Goal: Task Accomplishment & Management: Use online tool/utility

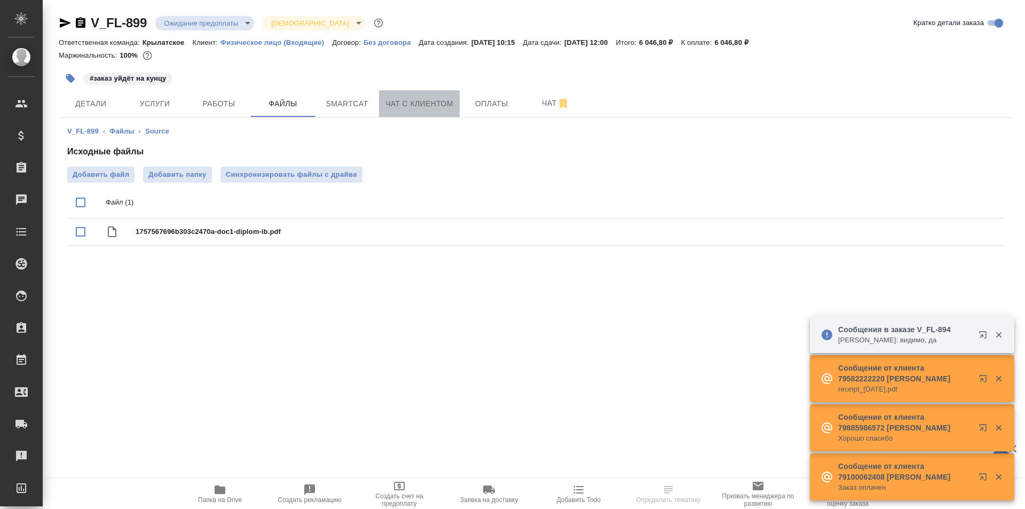
click at [408, 116] on button "Чат с клиентом" at bounding box center [419, 103] width 81 height 27
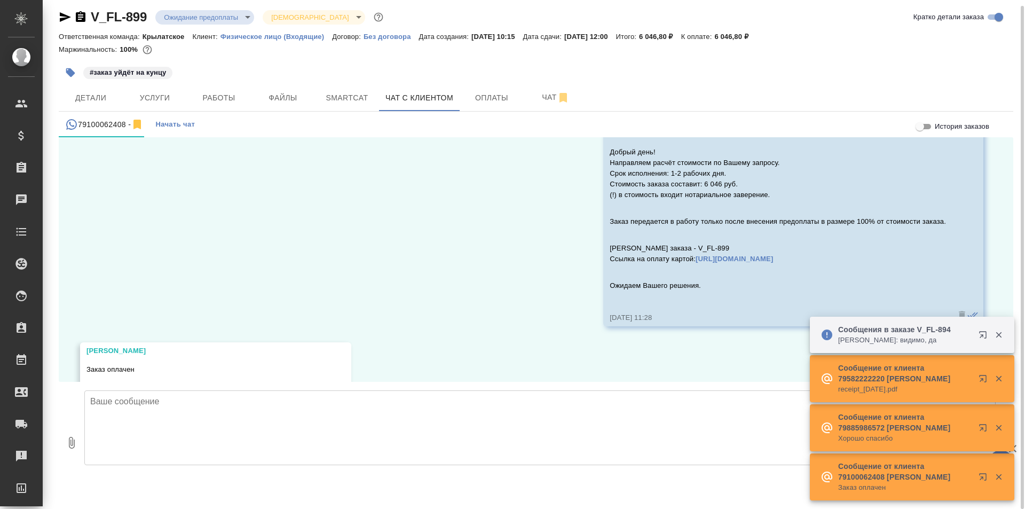
scroll to position [103, 0]
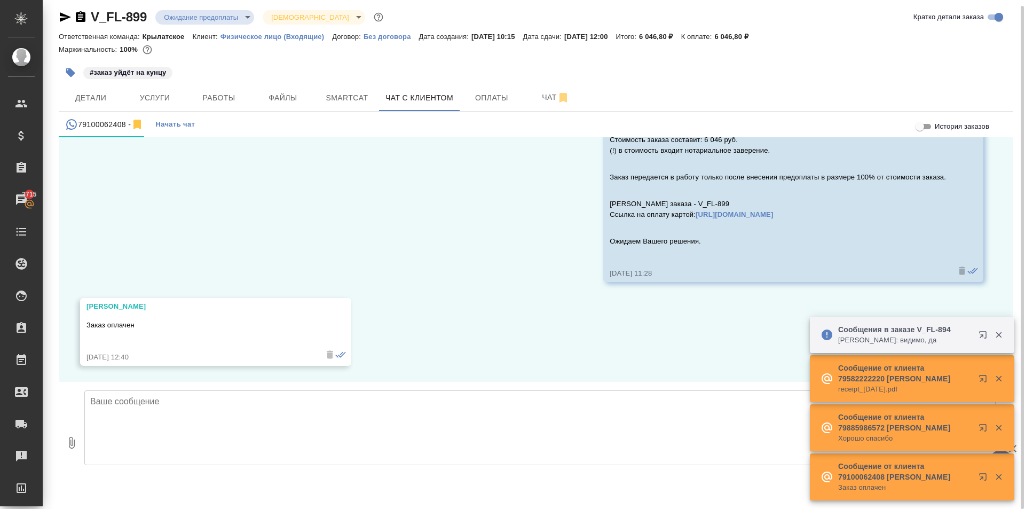
click at [168, 440] on textarea at bounding box center [540, 427] width 912 height 75
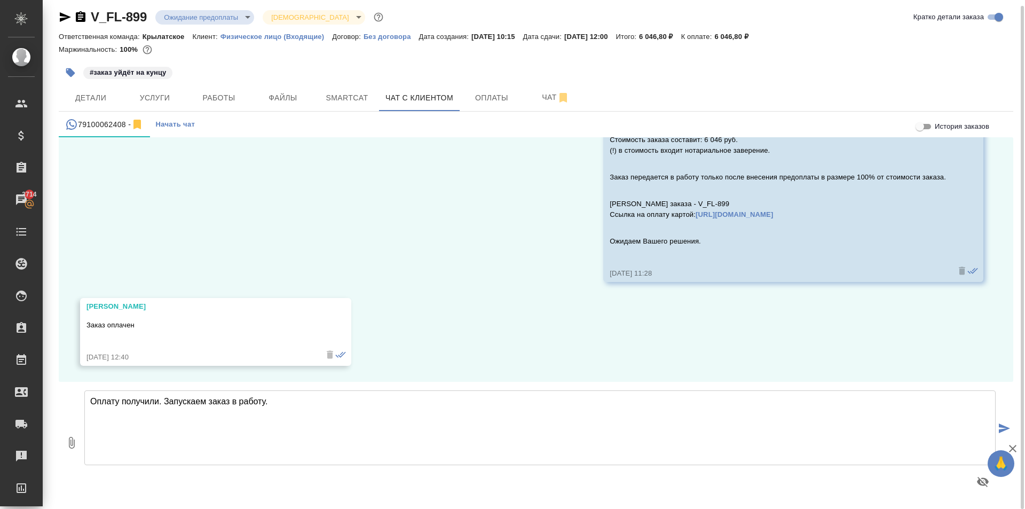
type textarea "Оплату получили. Запускаем заказ в работу."
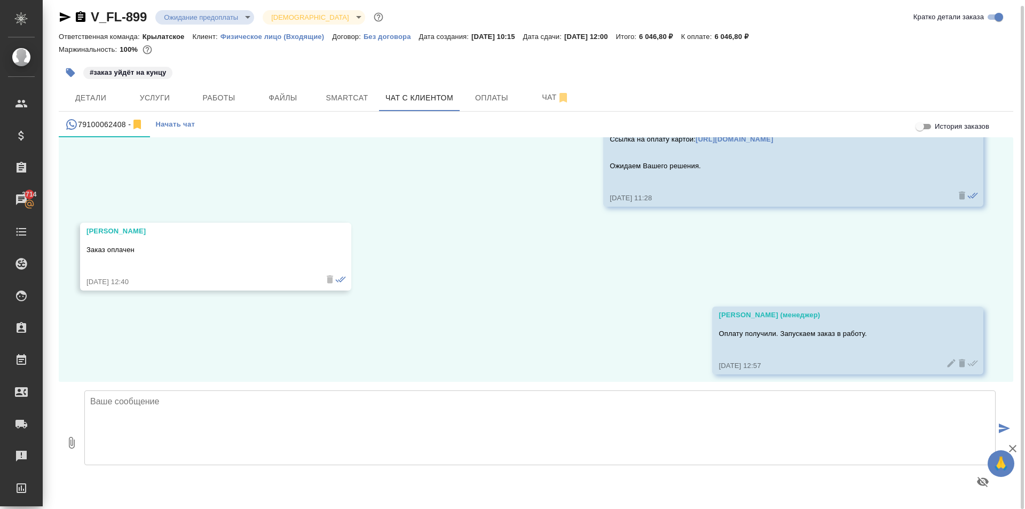
scroll to position [187, 0]
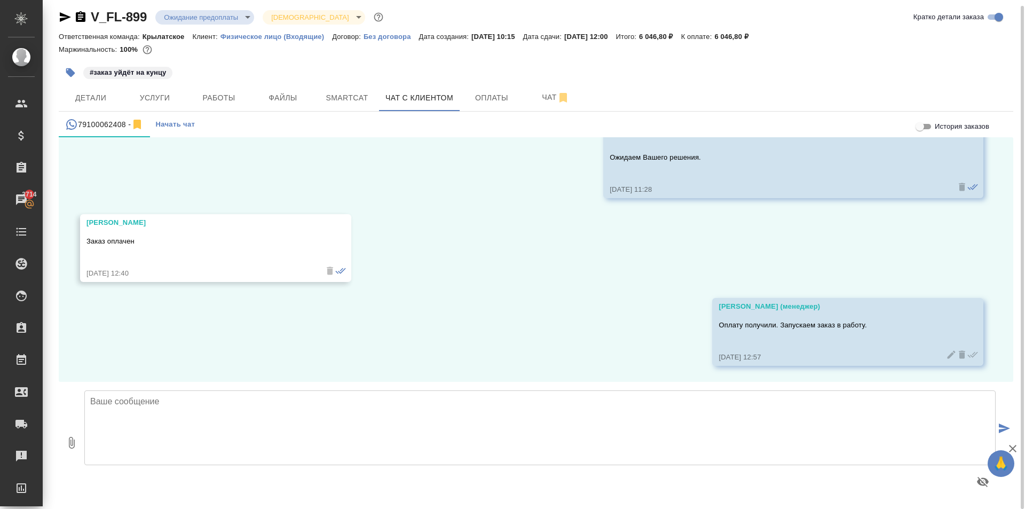
click at [246, 15] on body "🙏 .cls-1 fill:#fff; AWATERA Kasymov Timur Клиенты Спецификации Заказы 3714 Чаты…" at bounding box center [512, 254] width 1025 height 509
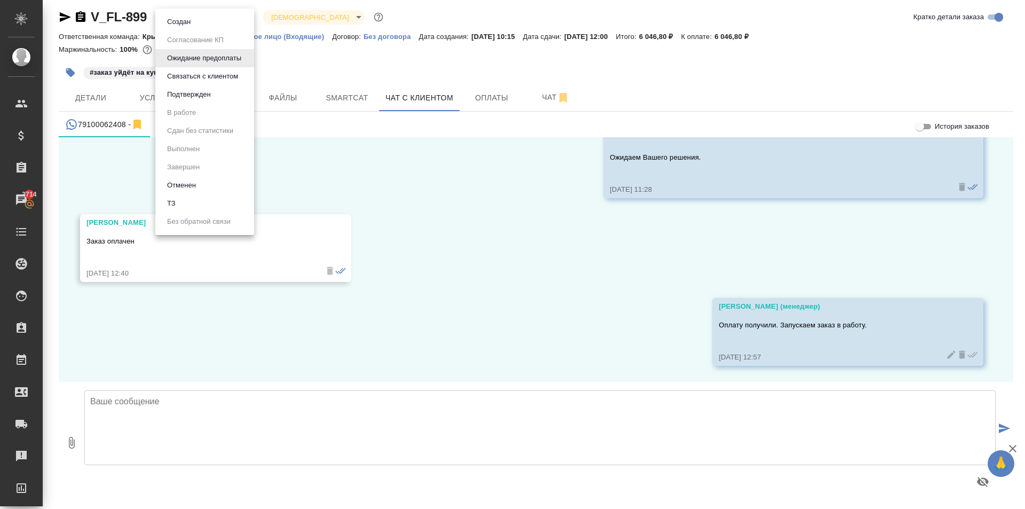
click at [230, 21] on li "Создан" at bounding box center [204, 22] width 99 height 18
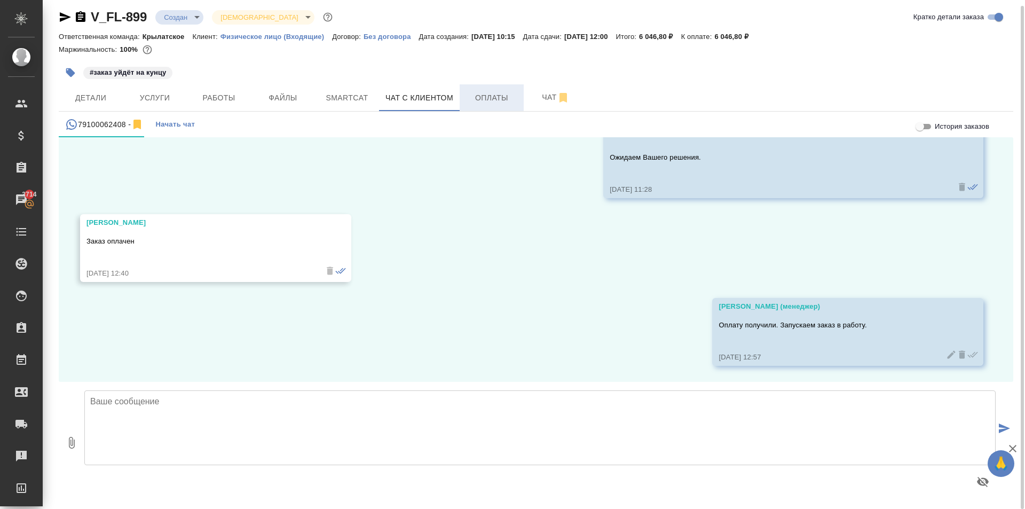
click at [489, 96] on span "Оплаты" at bounding box center [491, 97] width 51 height 13
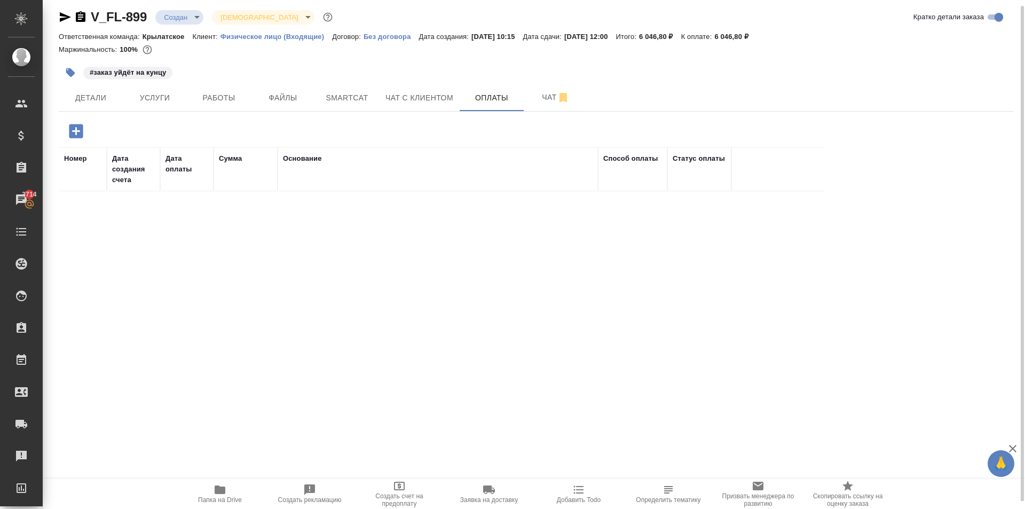
click at [80, 134] on icon "button" at bounding box center [76, 131] width 14 height 14
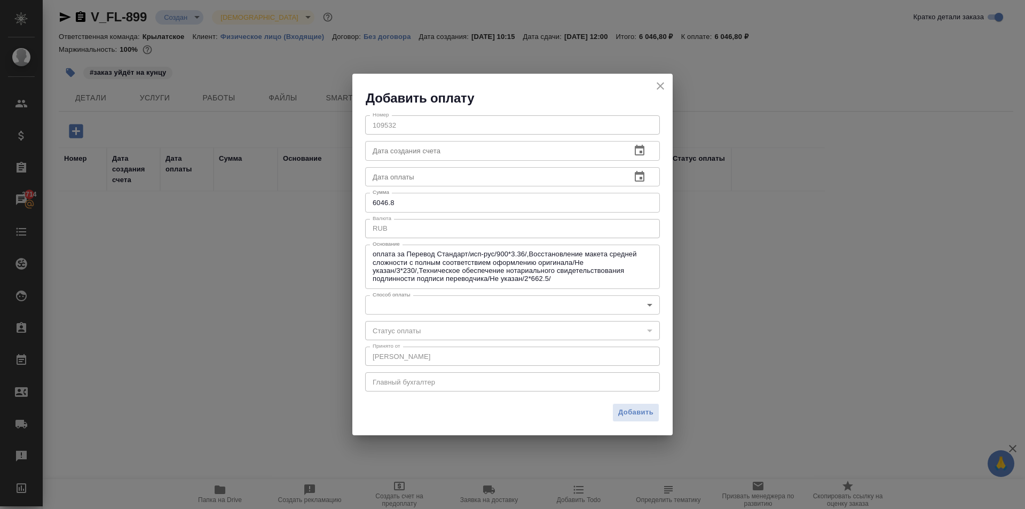
click at [390, 323] on div "​" at bounding box center [512, 330] width 295 height 19
click at [387, 314] on body "🙏 .cls-1 fill:#fff; AWATERA Kasymov Timur Клиенты Спецификации Заказы 3714 Чаты…" at bounding box center [512, 254] width 1025 height 509
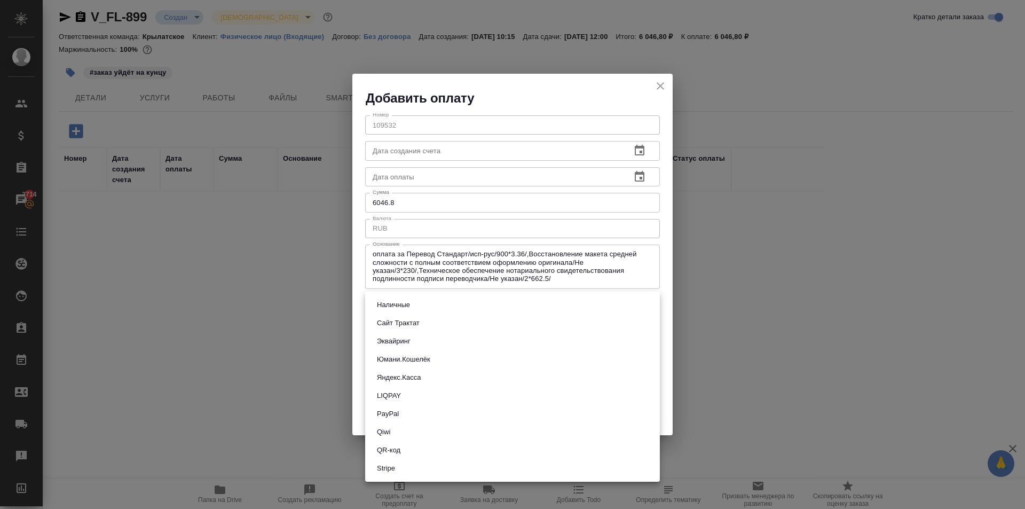
drag, startPoint x: 410, startPoint y: 338, endPoint x: 397, endPoint y: 320, distance: 21.8
click at [397, 320] on ul "Наличные Сайт Трактат Эквайринг Юмани.Кошелёк Яндекс.Касса LIQPAY PayPal Qiwi Q…" at bounding box center [512, 387] width 295 height 190
click at [398, 322] on button "Сайт Трактат" at bounding box center [398, 323] width 49 height 12
type input "site-traktat"
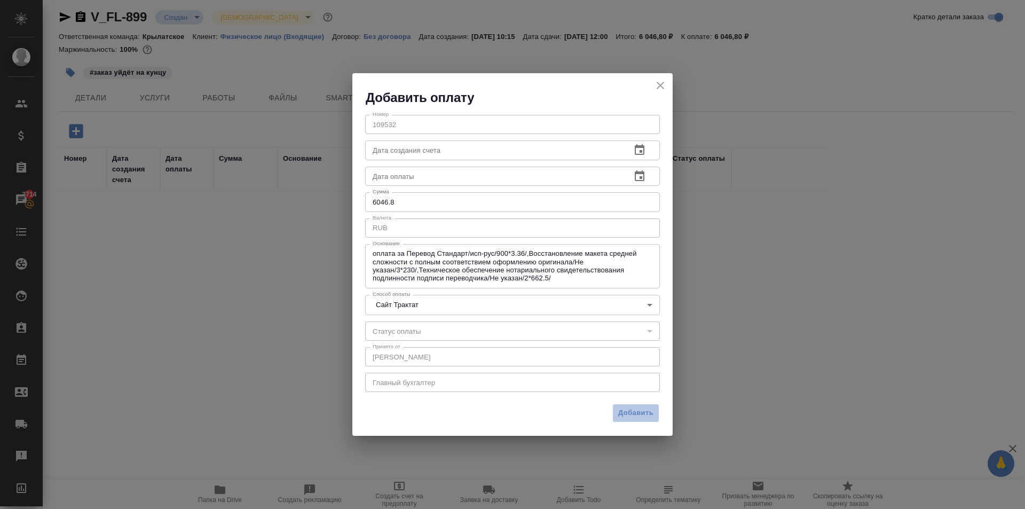
click at [621, 413] on span "Добавить" at bounding box center [635, 413] width 35 height 12
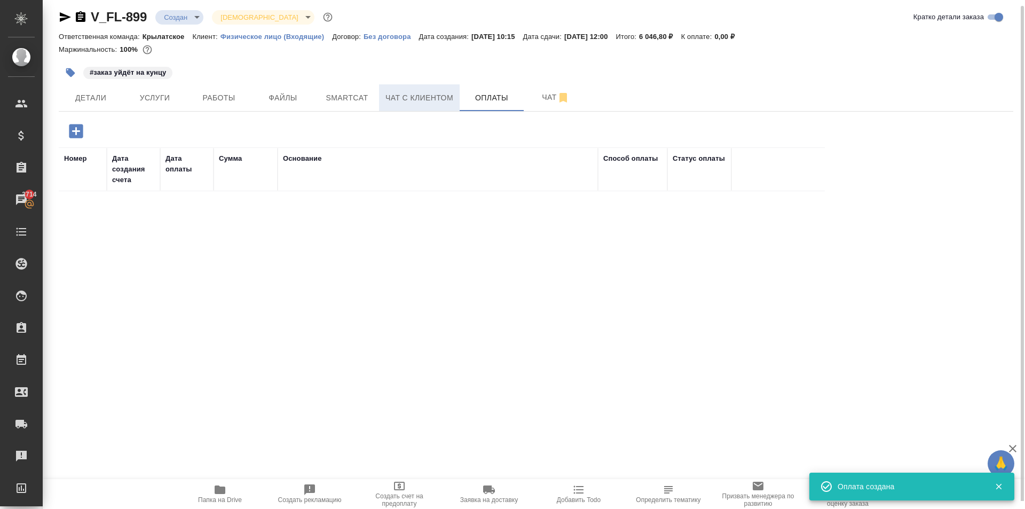
click at [386, 99] on span "Чат с клиентом" at bounding box center [420, 97] width 68 height 13
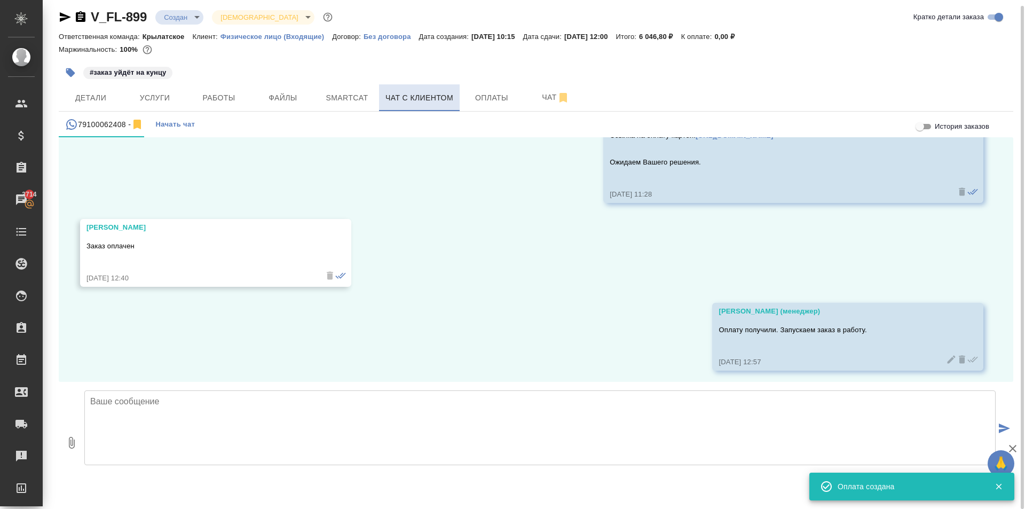
scroll to position [187, 0]
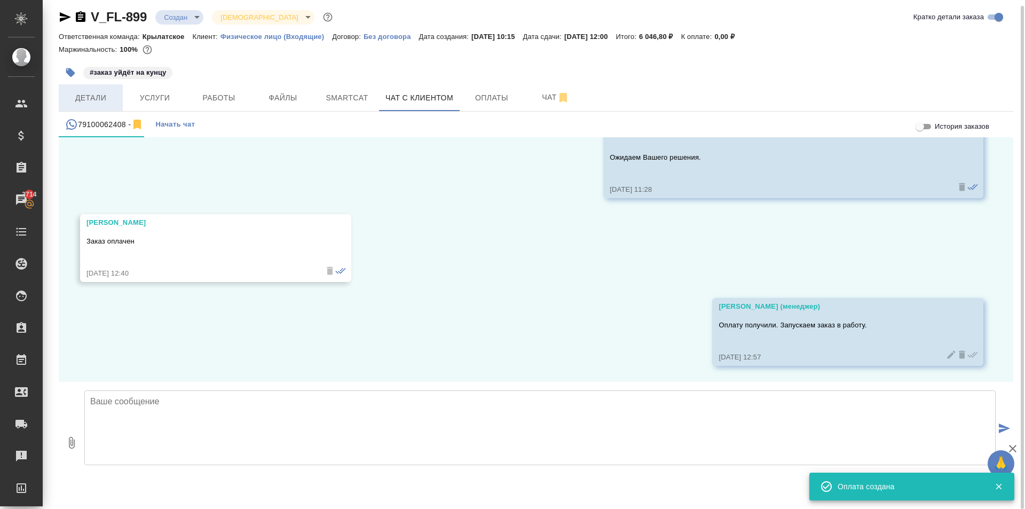
click at [109, 101] on span "Детали" at bounding box center [90, 97] width 51 height 13
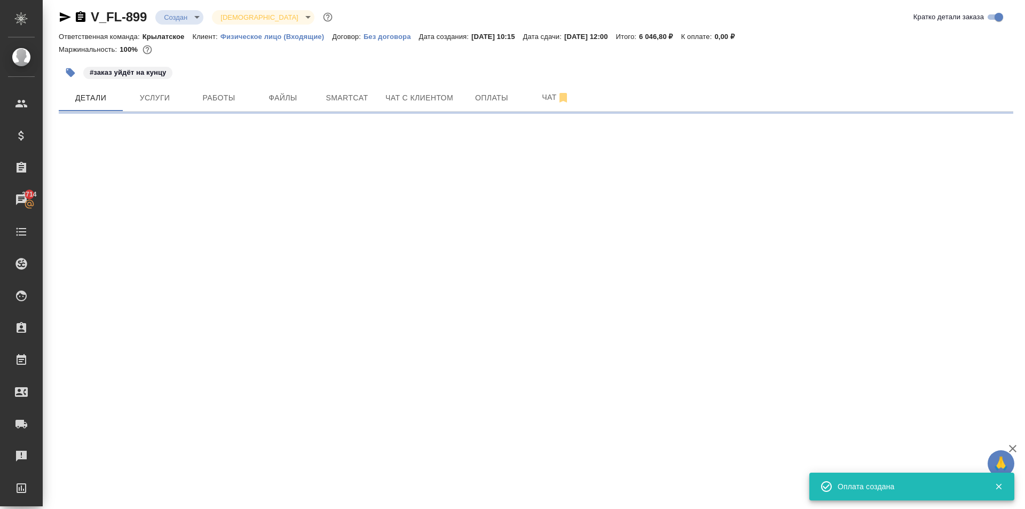
select select "RU"
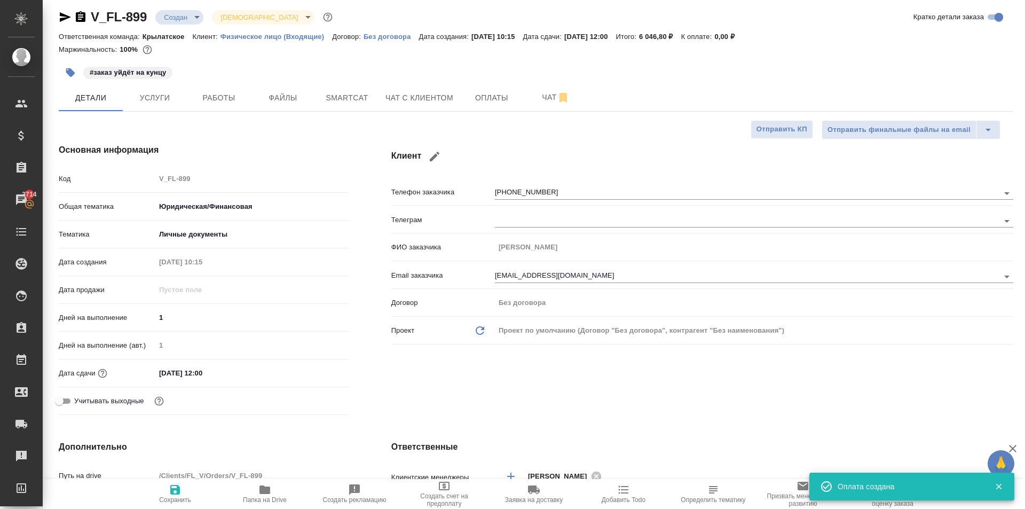
type textarea "x"
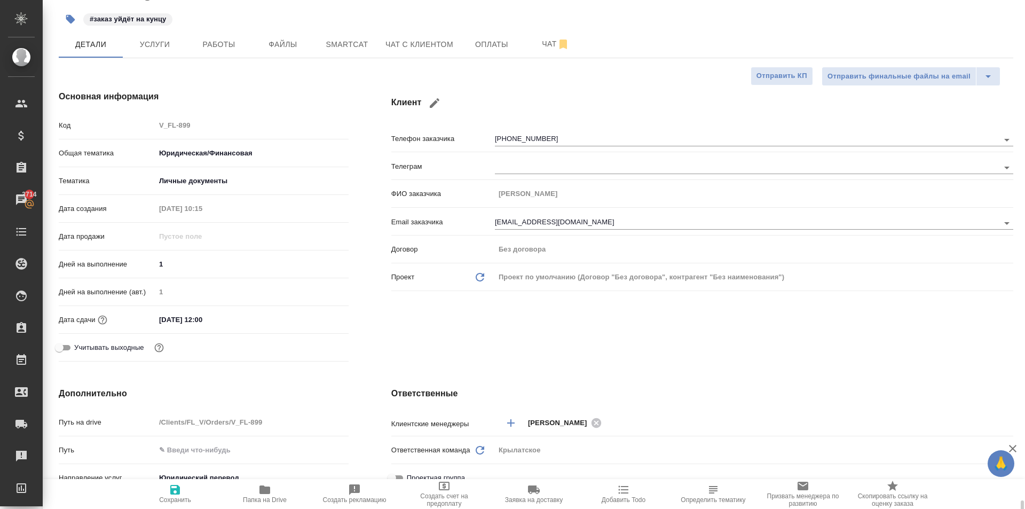
scroll to position [380, 0]
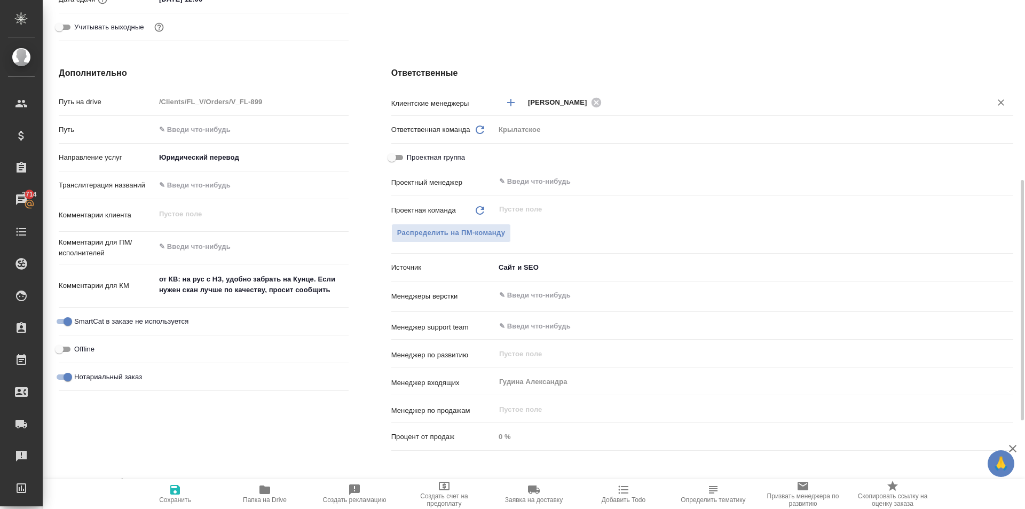
click at [608, 95] on div "Касымов Тимур ​" at bounding box center [754, 102] width 519 height 20
click at [593, 105] on icon at bounding box center [596, 102] width 10 height 10
type textarea "x"
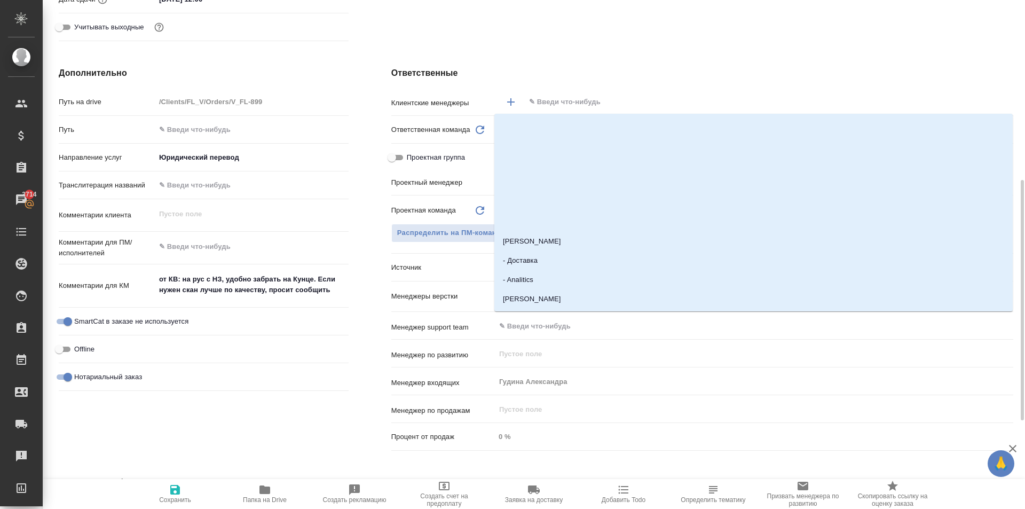
click at [590, 103] on input "text" at bounding box center [751, 102] width 446 height 13
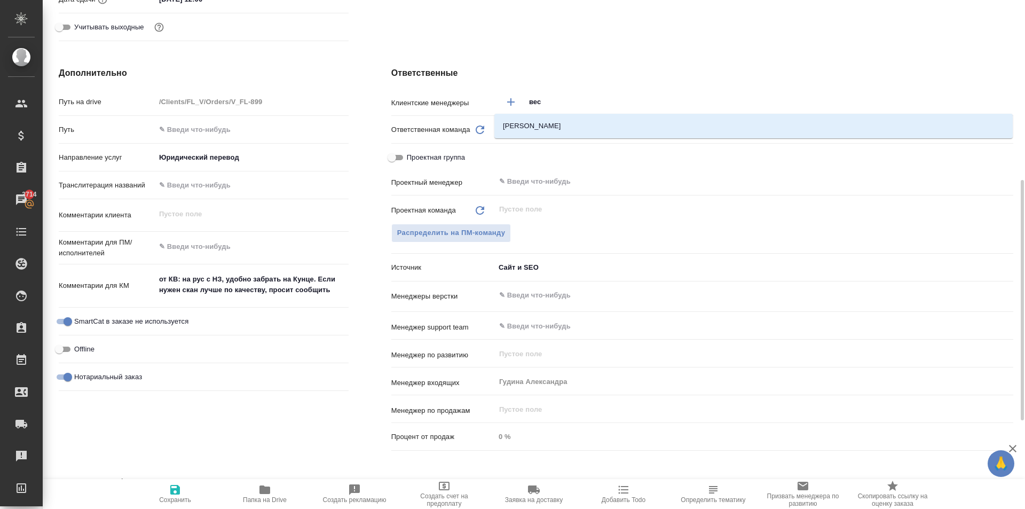
type input "весе"
click at [597, 121] on li "Веселова Юлия" at bounding box center [754, 125] width 519 height 19
type textarea "x"
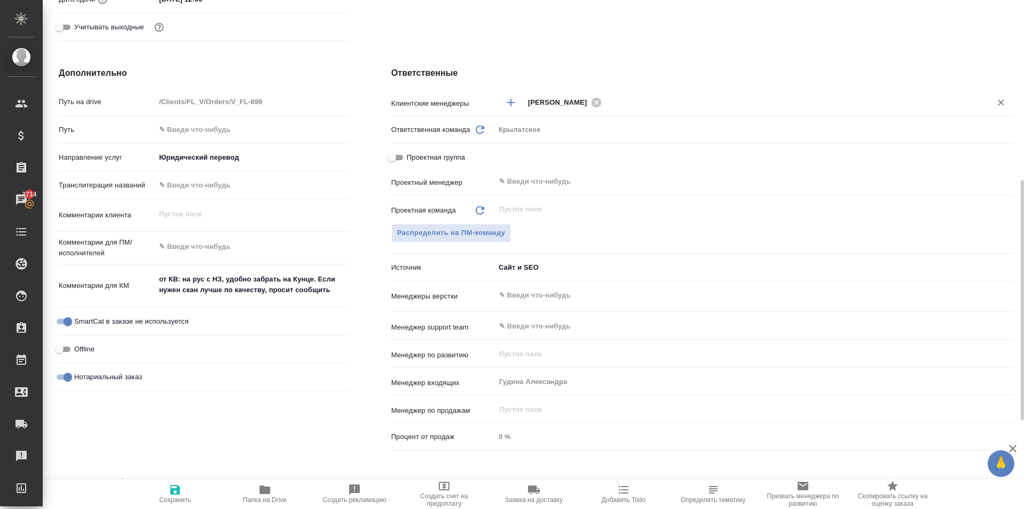
type input "и"
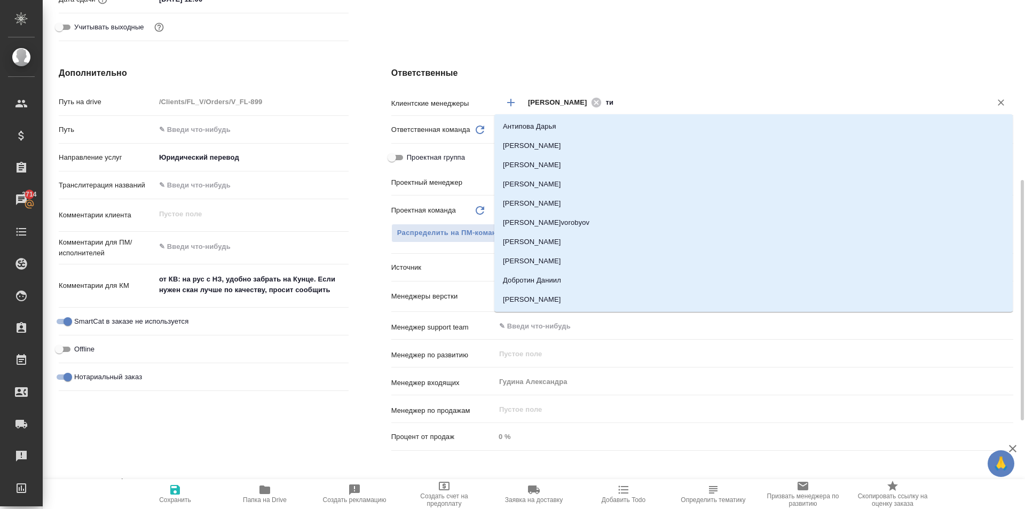
type input "тим"
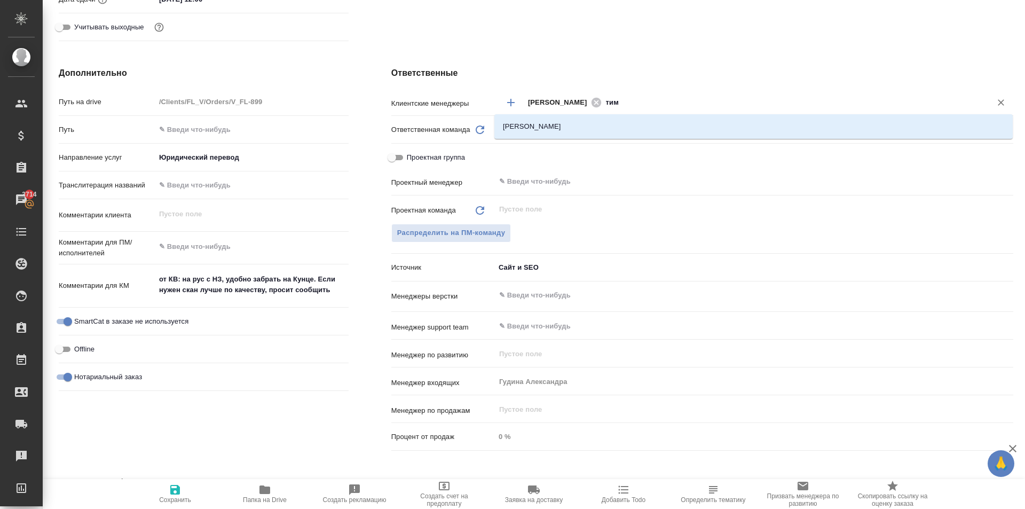
click at [578, 120] on li "[PERSON_NAME]" at bounding box center [754, 126] width 519 height 19
type textarea "x"
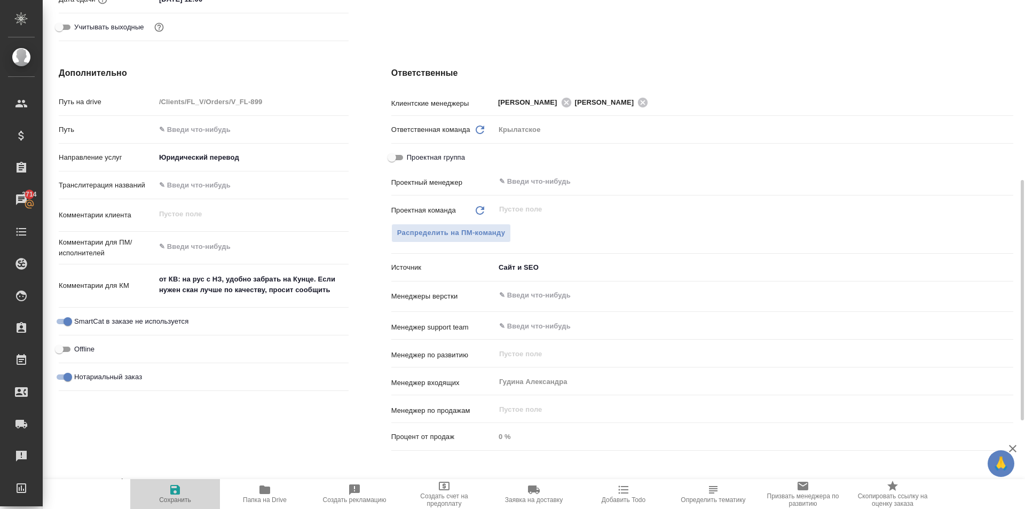
drag, startPoint x: 190, startPoint y: 497, endPoint x: 268, endPoint y: 431, distance: 101.9
click at [190, 497] on span "Сохранить" at bounding box center [175, 499] width 32 height 7
type textarea "x"
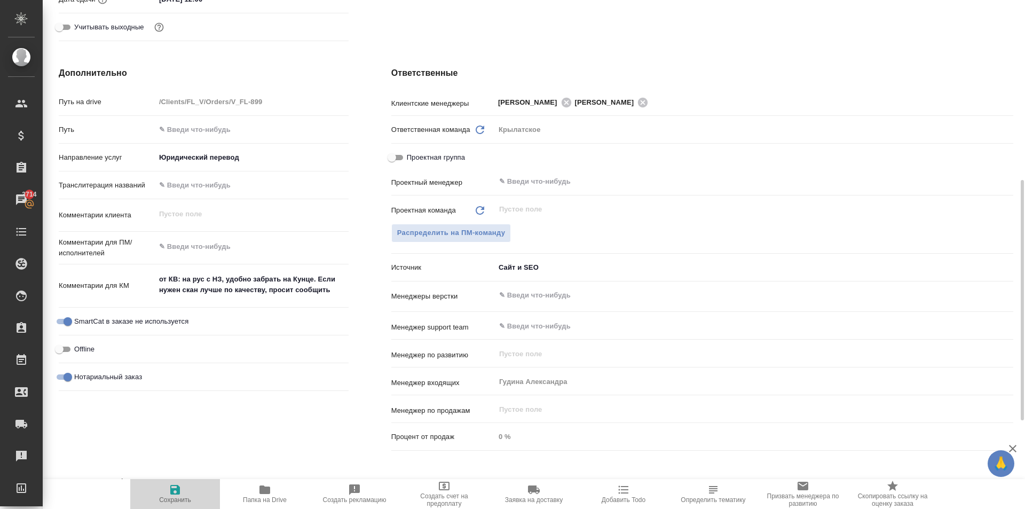
type textarea "x"
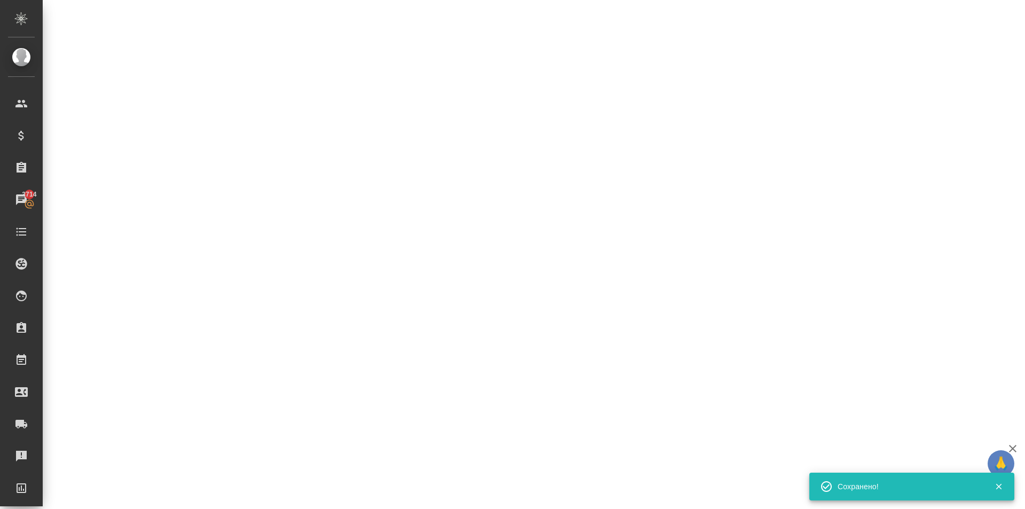
select select "RU"
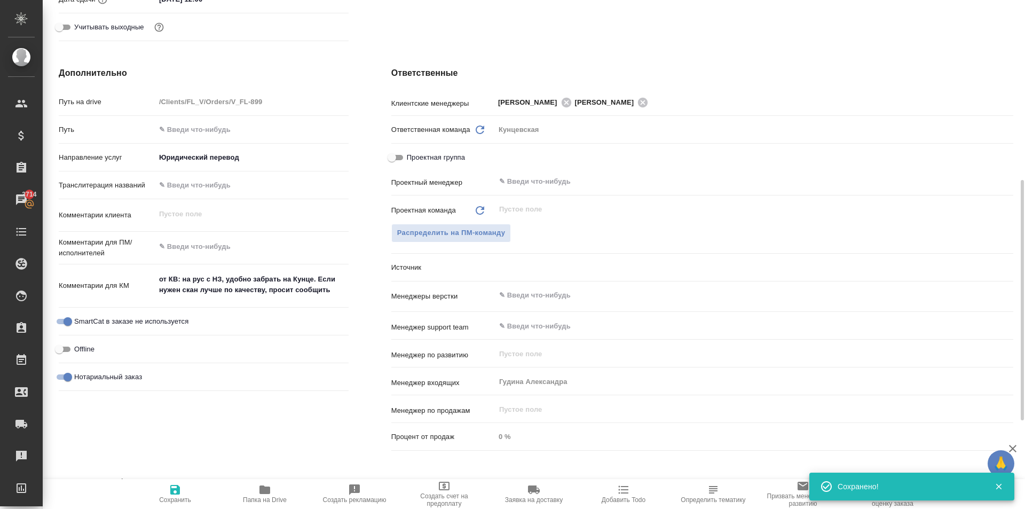
type textarea "x"
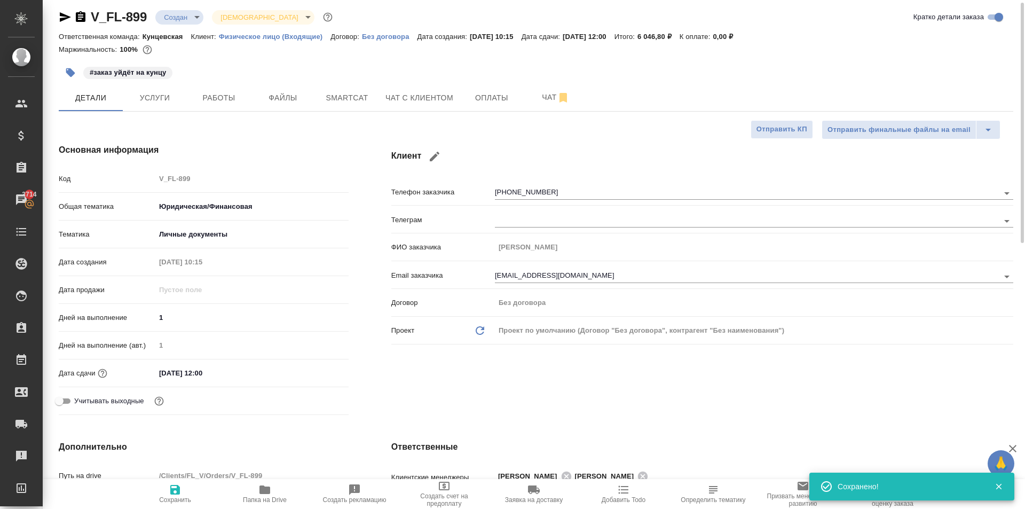
scroll to position [0, 0]
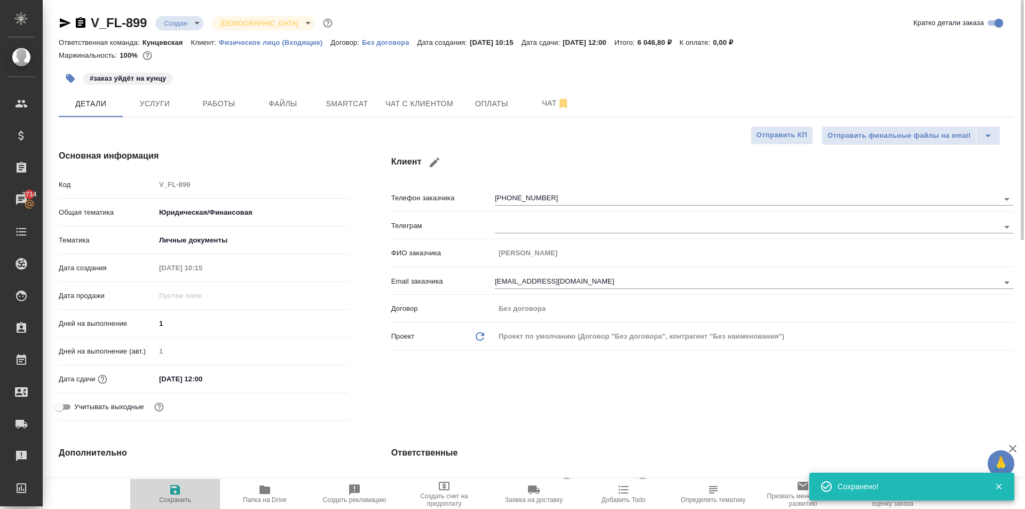
click at [204, 498] on span "Сохранить" at bounding box center [175, 493] width 77 height 20
type textarea "x"
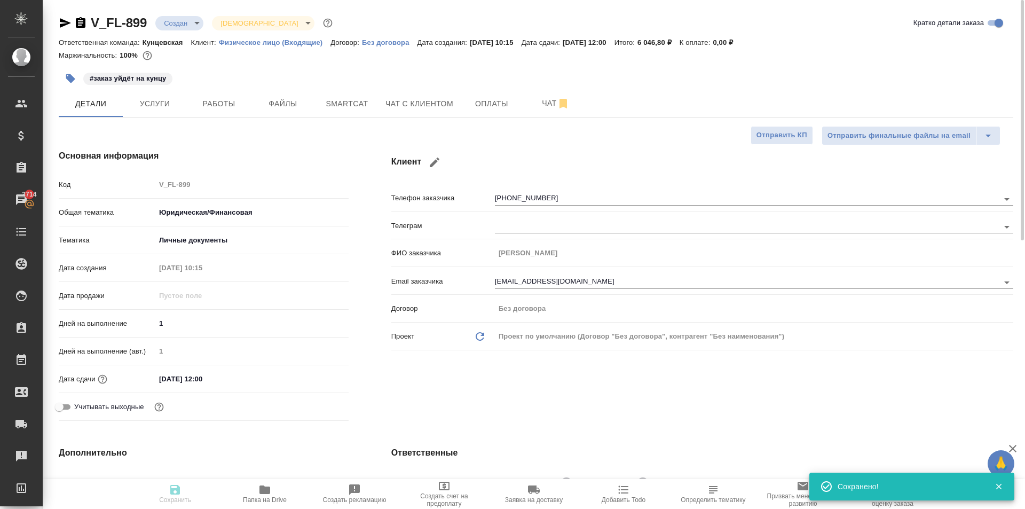
type textarea "x"
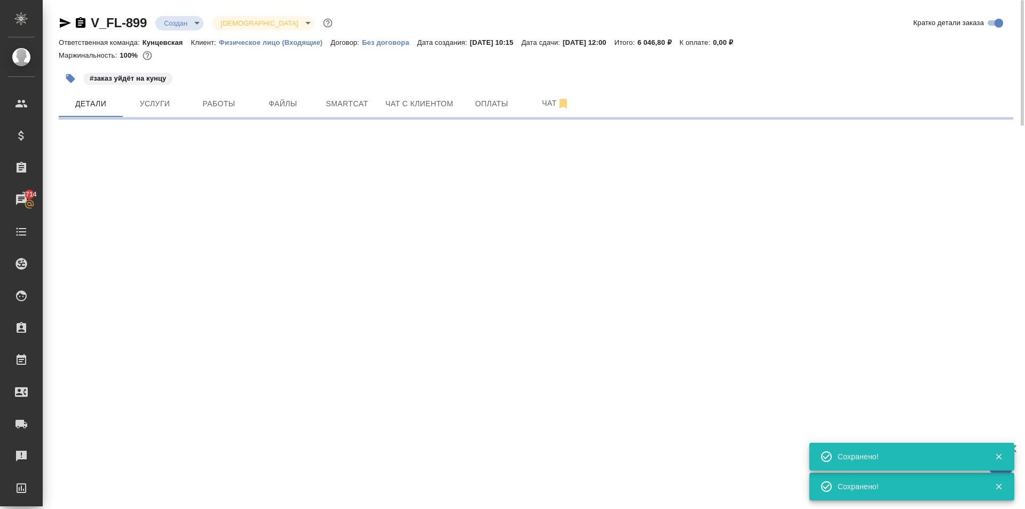
select select "RU"
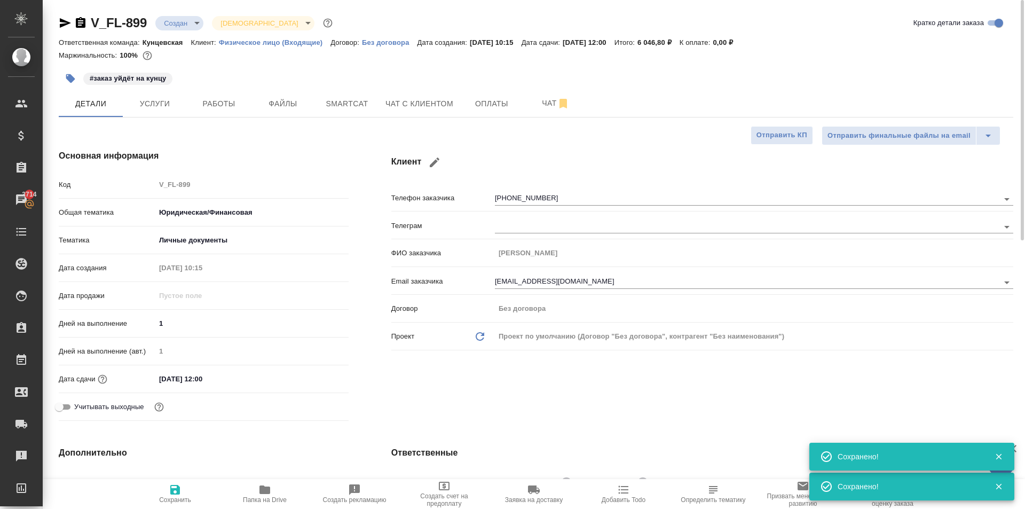
type textarea "x"
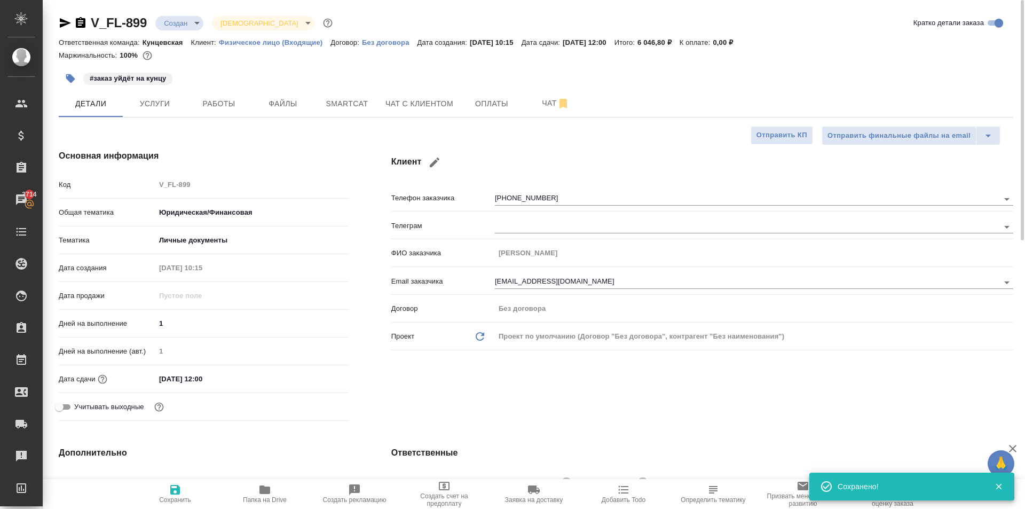
click at [73, 28] on div at bounding box center [73, 23] width 28 height 13
click at [66, 23] on icon "button" at bounding box center [65, 23] width 11 height 10
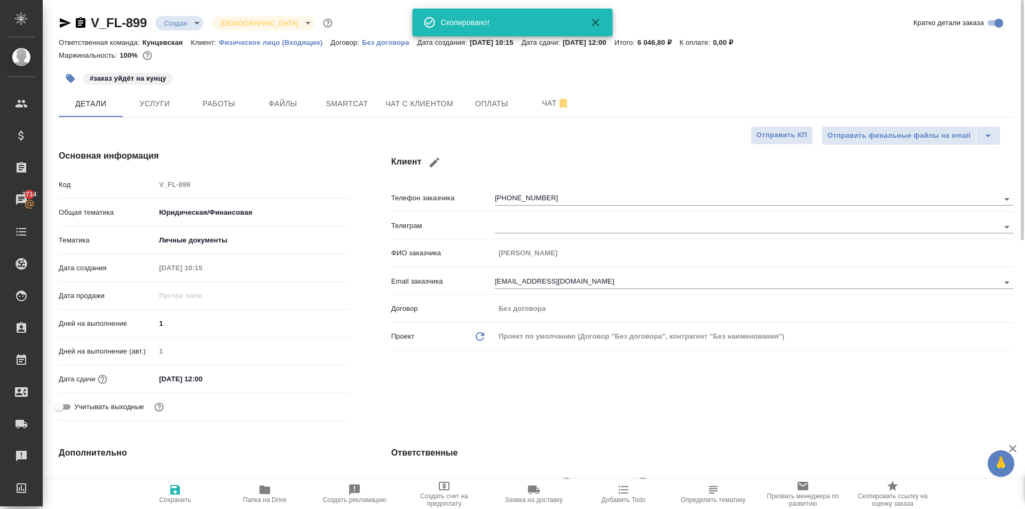
type textarea "x"
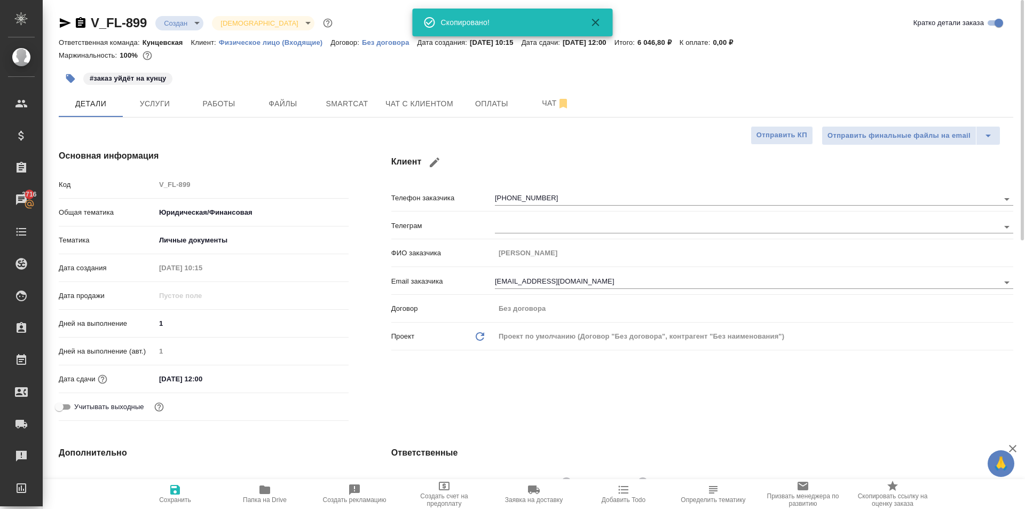
type textarea "x"
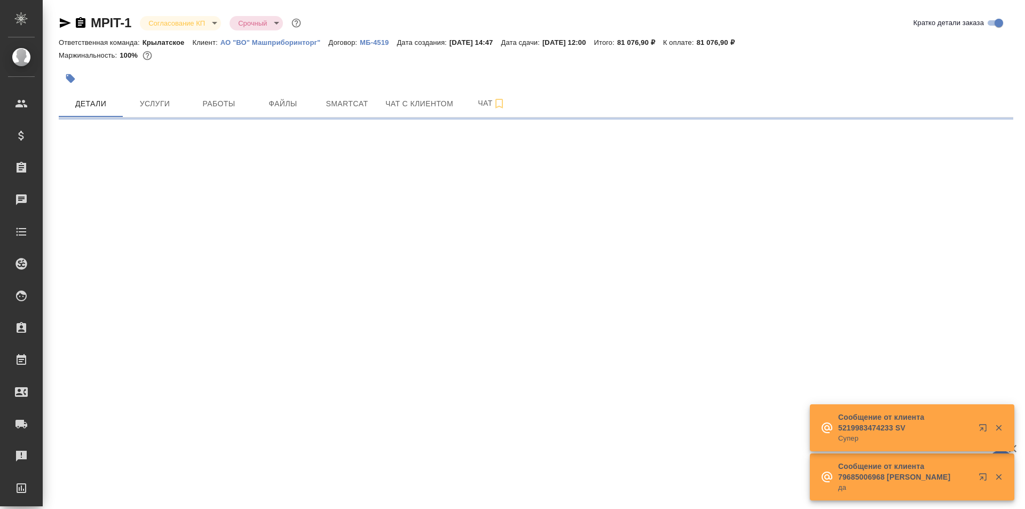
select select "RU"
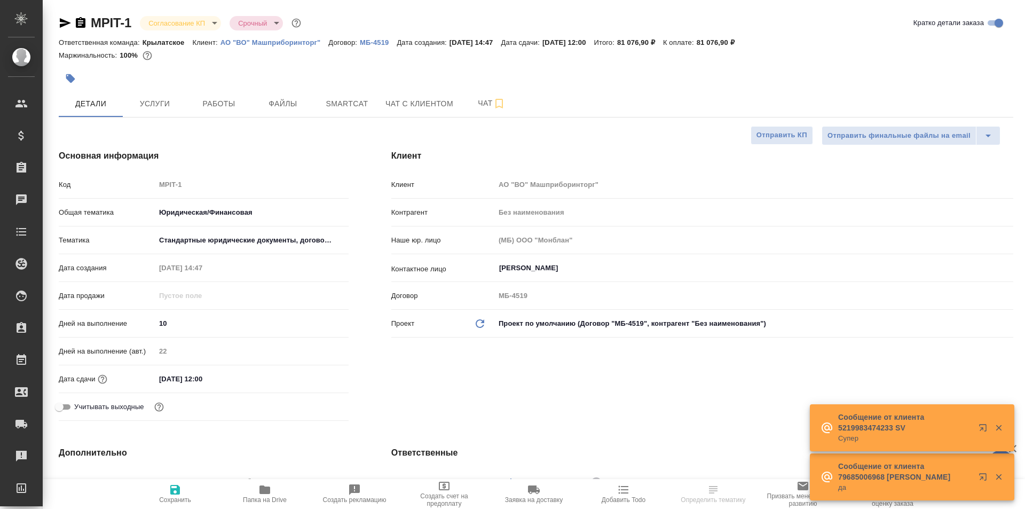
type textarea "x"
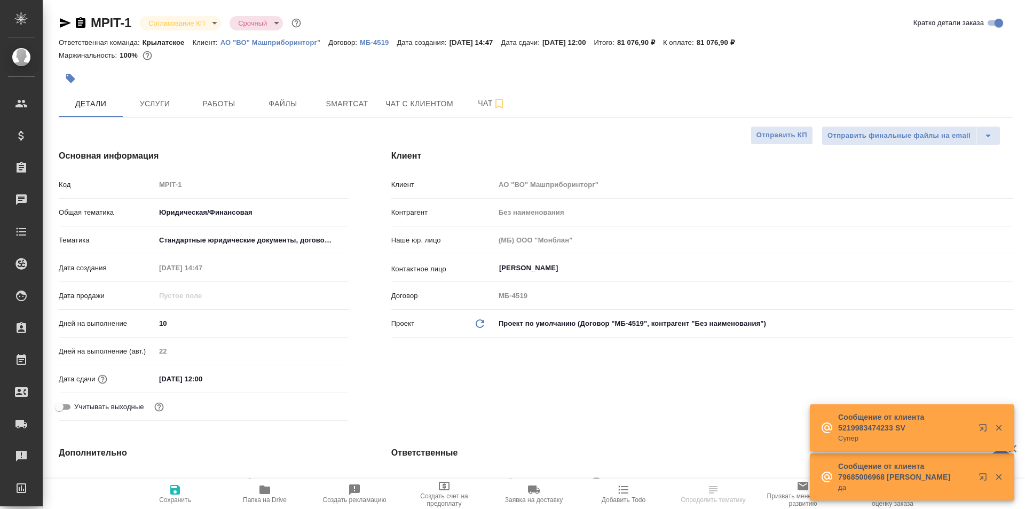
type textarea "x"
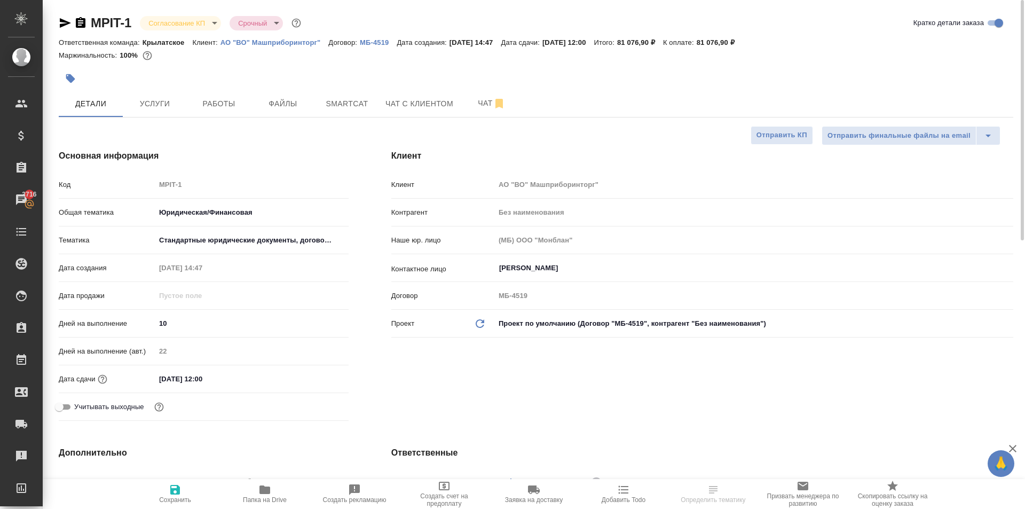
click at [421, 81] on div at bounding box center [377, 78] width 637 height 23
click at [411, 111] on button "Чат с клиентом" at bounding box center [419, 103] width 81 height 27
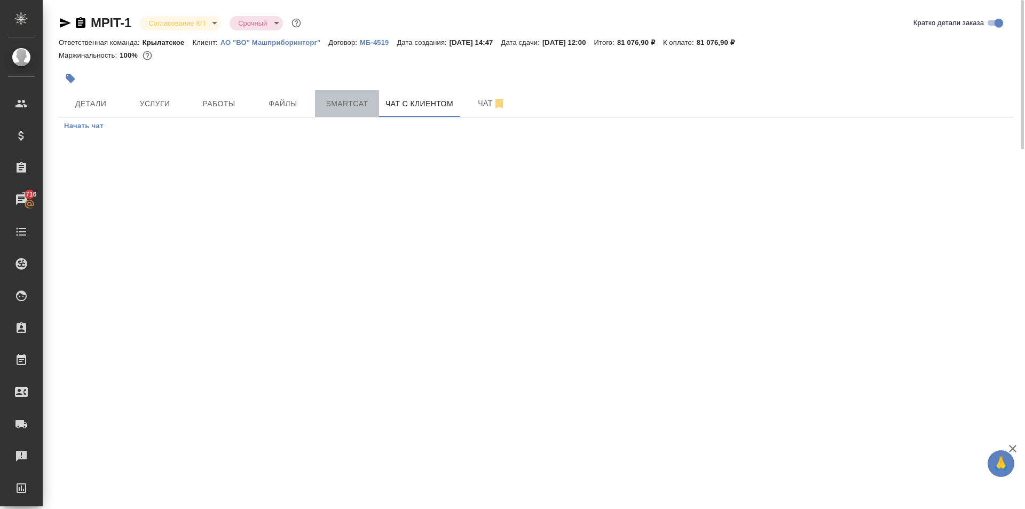
click at [351, 108] on span "Smartcat" at bounding box center [346, 103] width 51 height 13
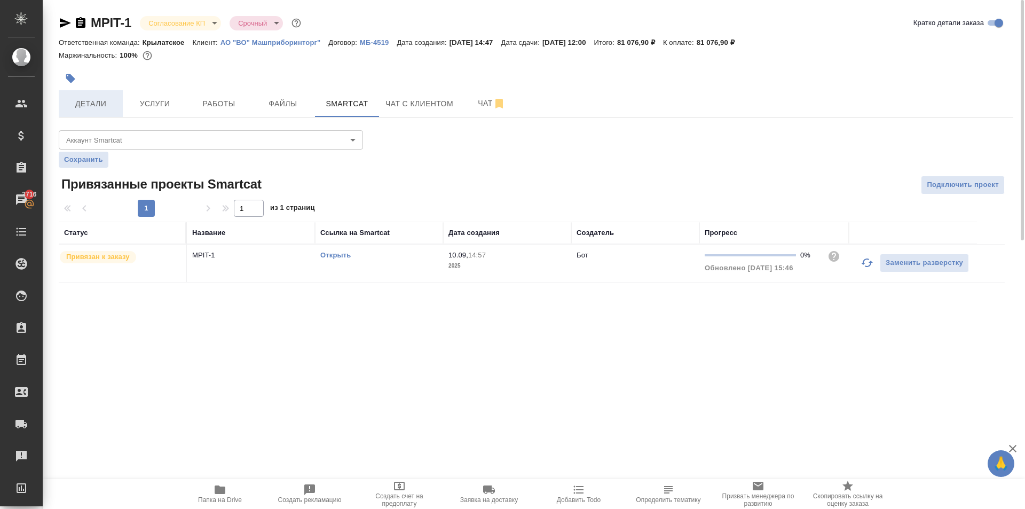
click at [80, 108] on span "Детали" at bounding box center [90, 103] width 51 height 13
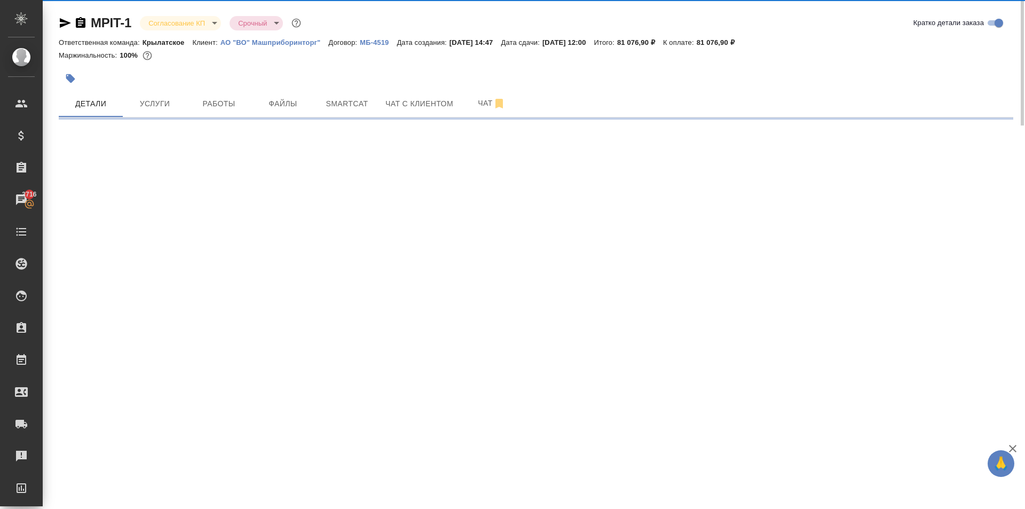
select select "RU"
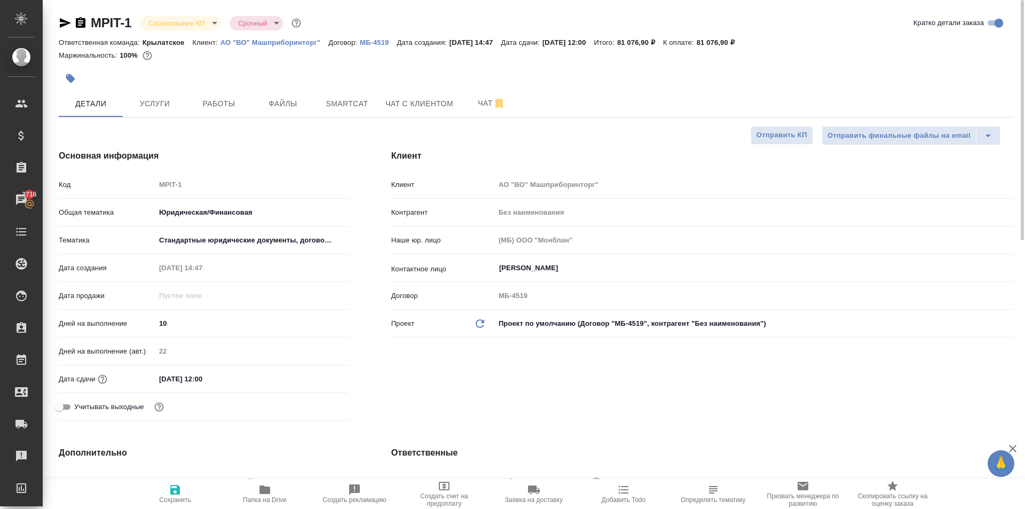
type textarea "x"
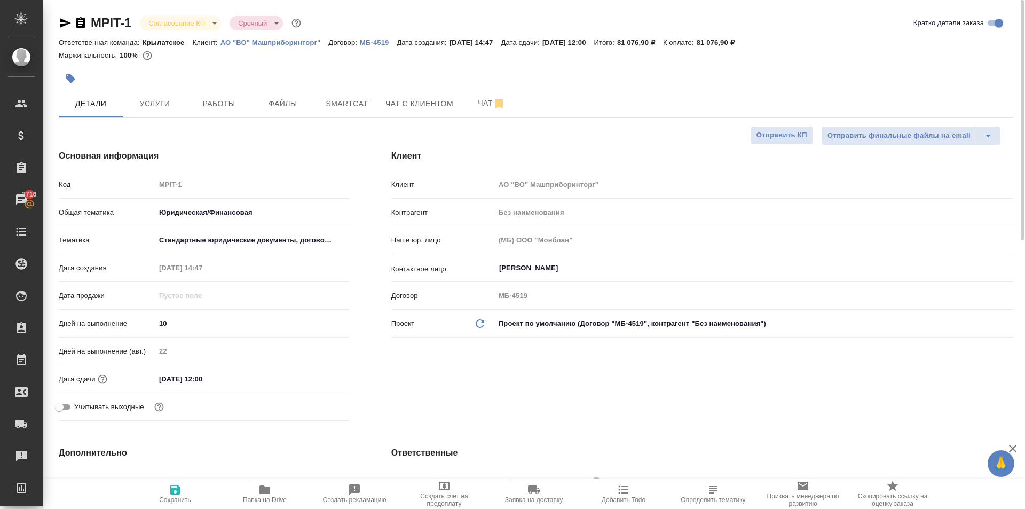
type textarea "x"
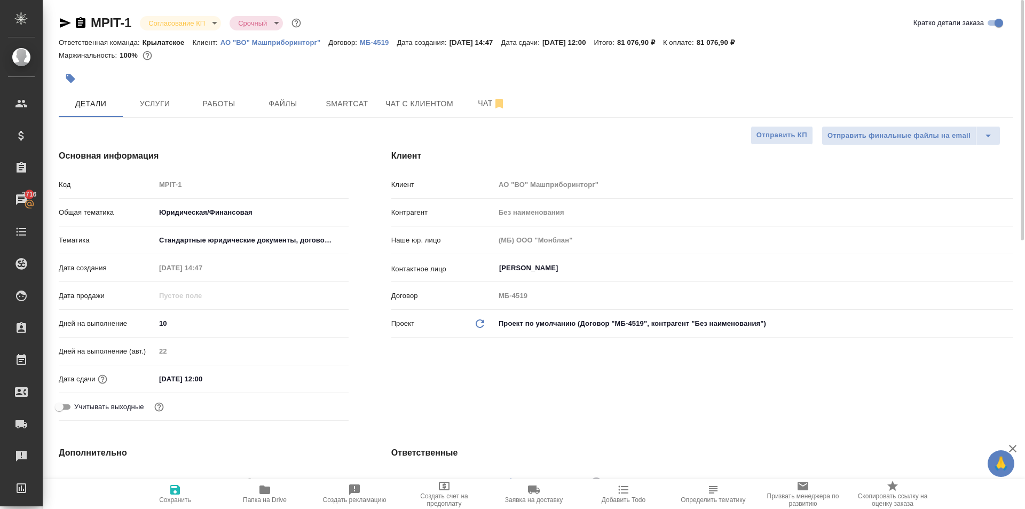
type textarea "x"
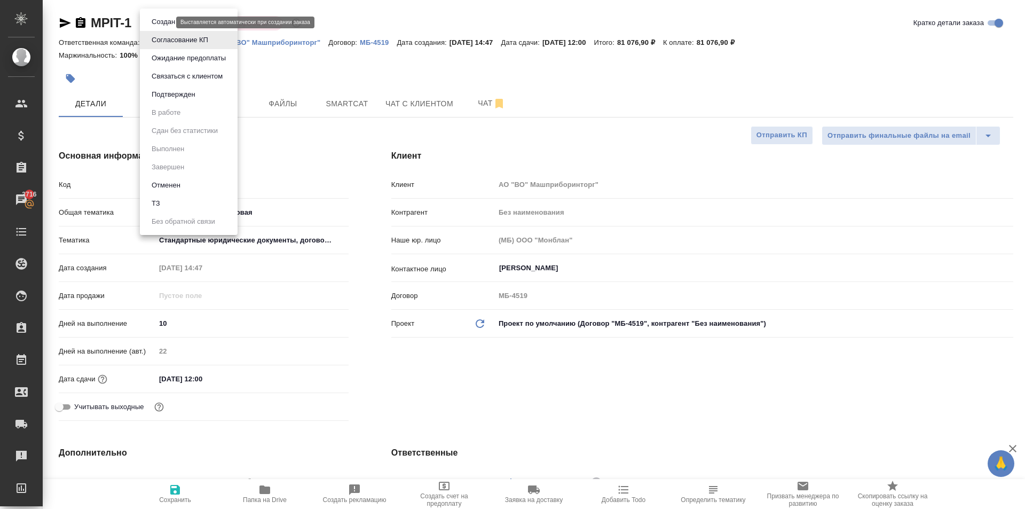
drag, startPoint x: 171, startPoint y: 26, endPoint x: 168, endPoint y: 20, distance: 6.7
click at [168, 20] on body "🙏 .cls-1 fill:#fff; AWATERA Kasymov Timur Клиенты Спецификации Заказы 3716 Чаты…" at bounding box center [512, 254] width 1025 height 509
click at [191, 59] on button "Ожидание предоплаты" at bounding box center [188, 58] width 81 height 12
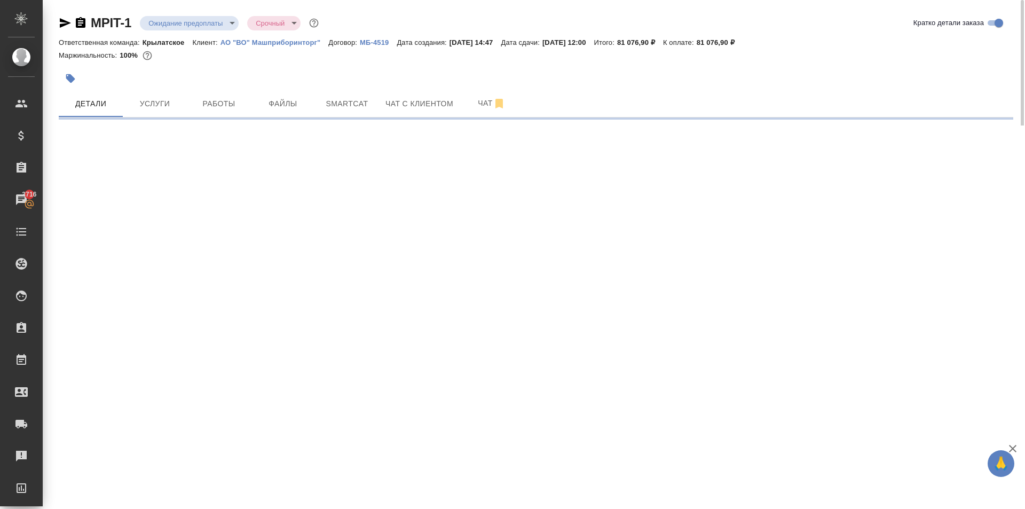
select select "RU"
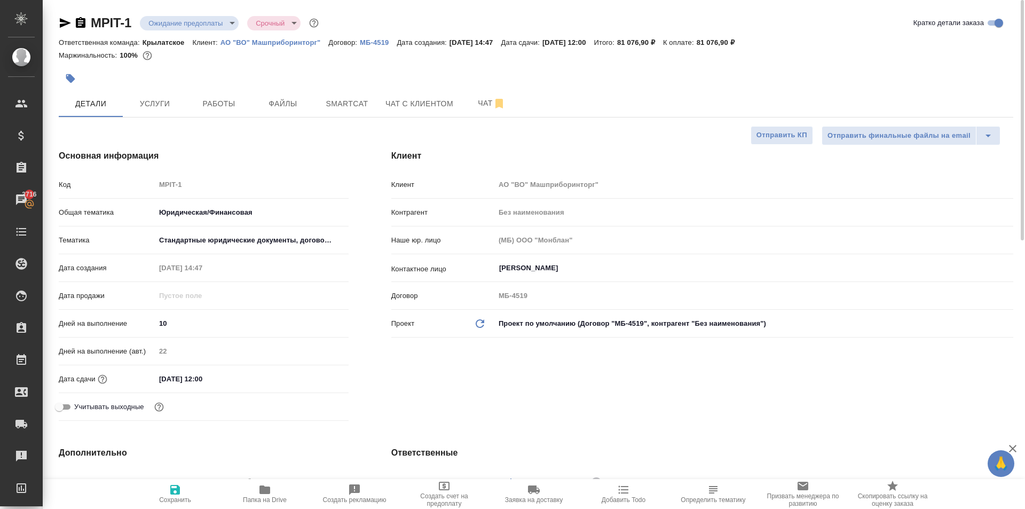
type textarea "x"
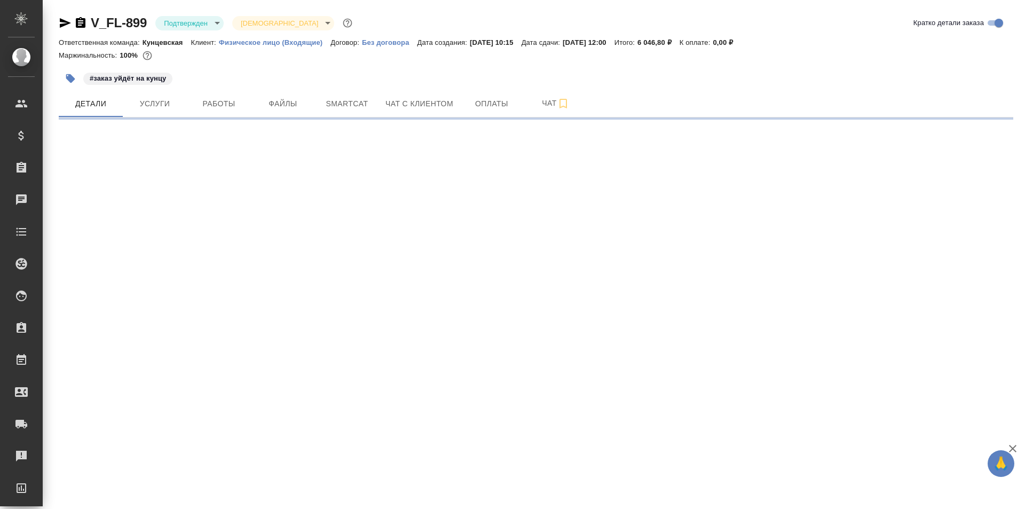
select select "RU"
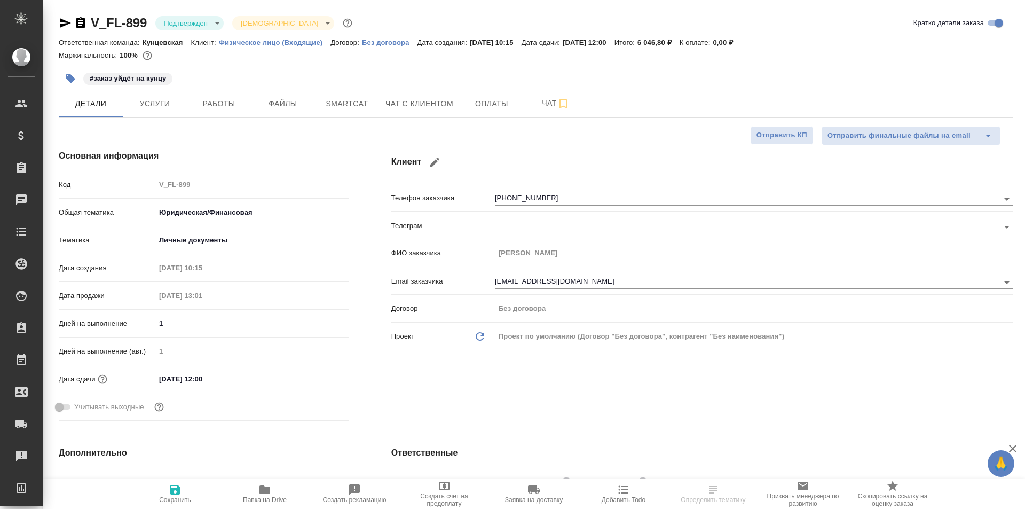
type textarea "x"
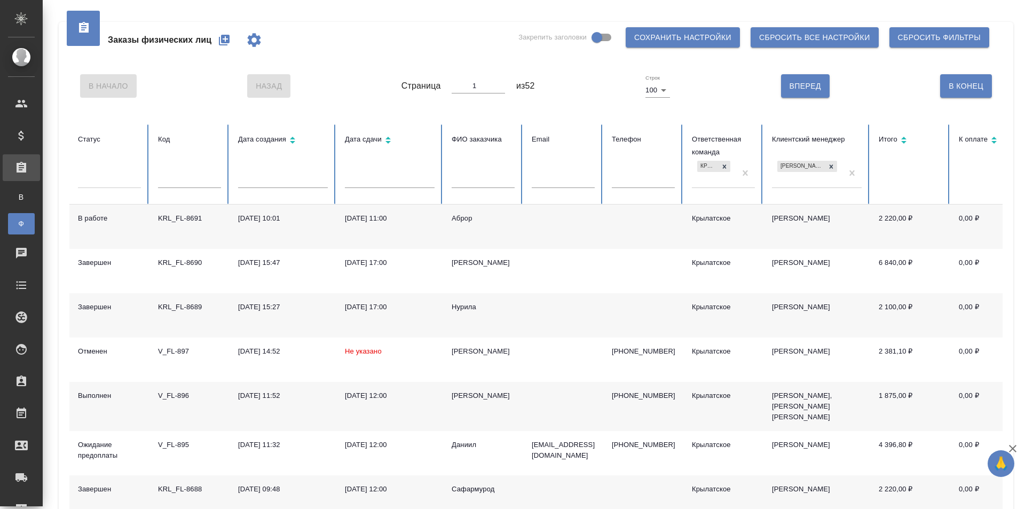
click at [227, 38] on icon "button" at bounding box center [224, 40] width 11 height 11
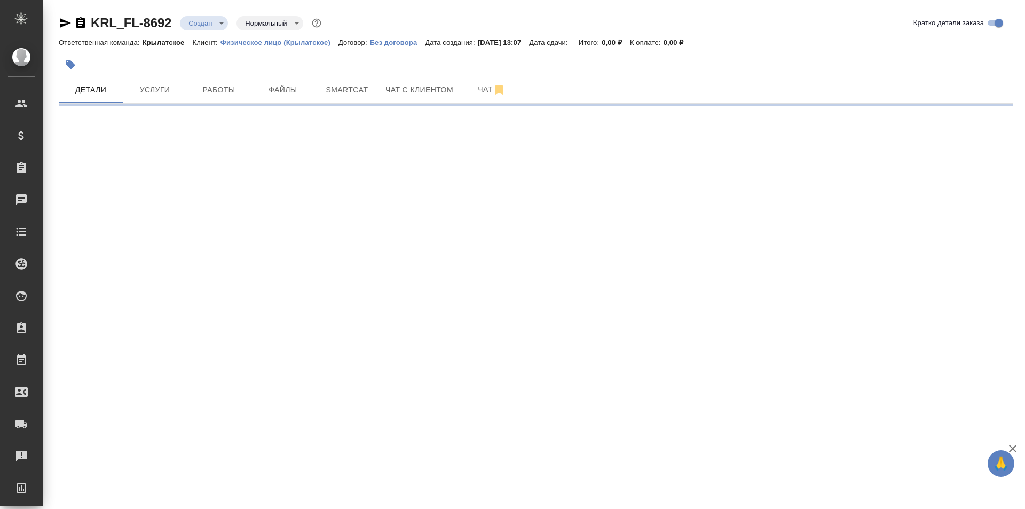
select select "RU"
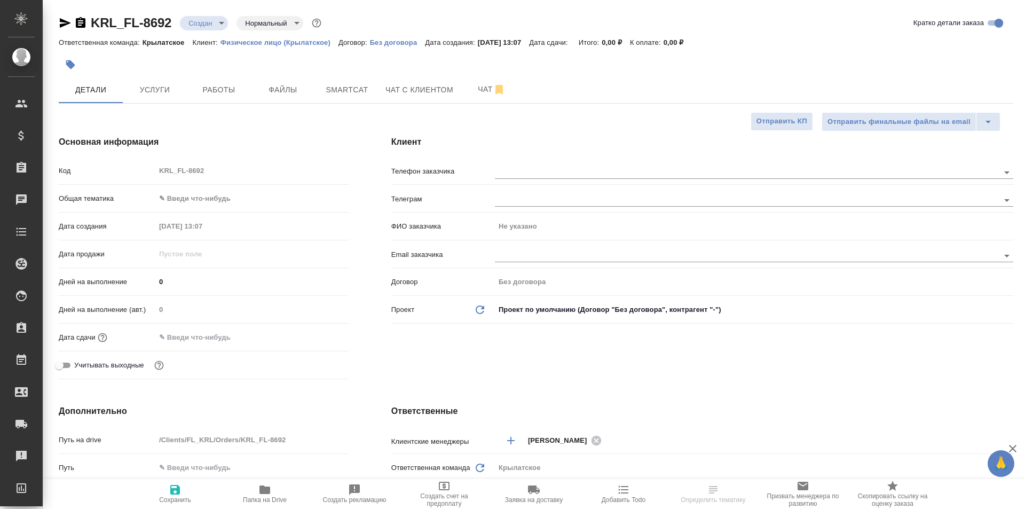
type textarea "x"
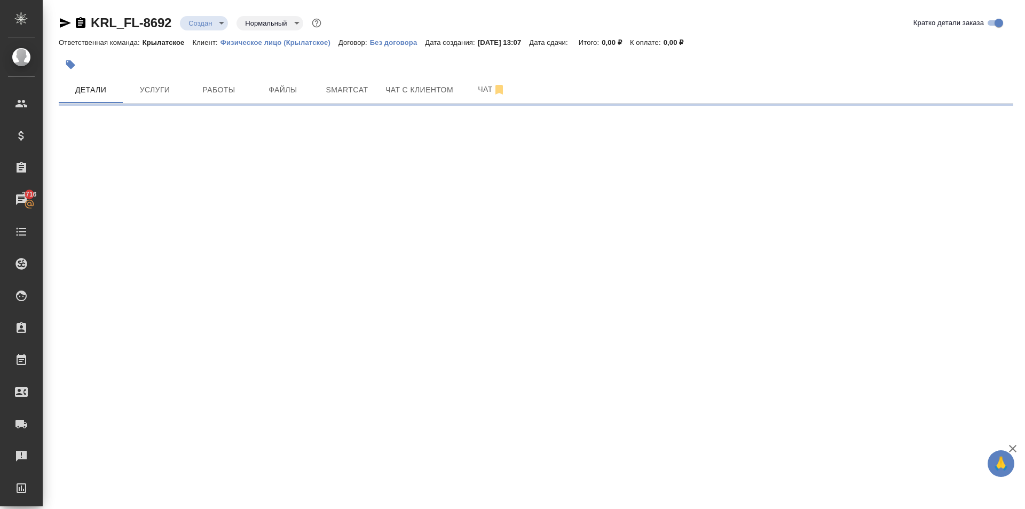
select select "RU"
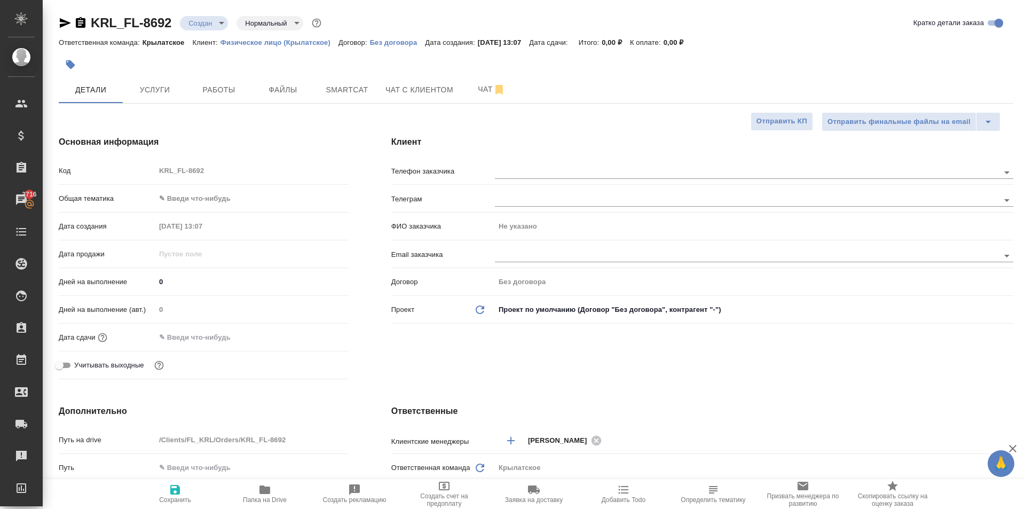
type textarea "x"
click at [158, 89] on span "Услуги" at bounding box center [154, 89] width 51 height 13
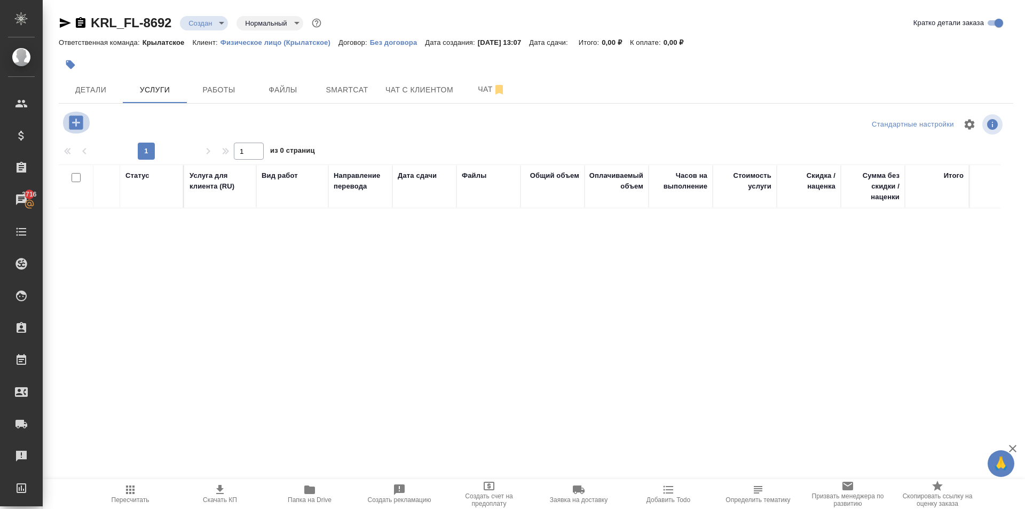
click at [68, 130] on icon "button" at bounding box center [76, 122] width 19 height 19
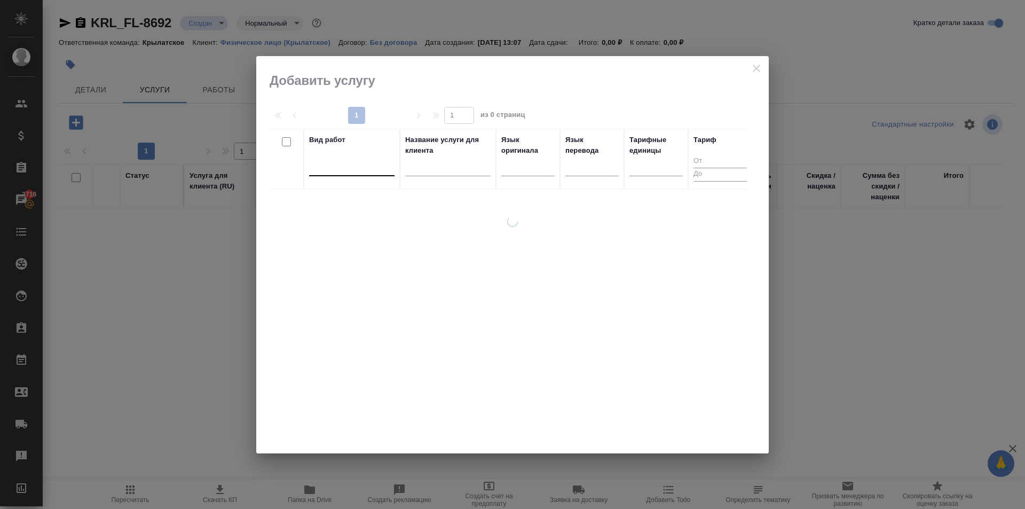
click at [356, 169] on div at bounding box center [351, 165] width 85 height 15
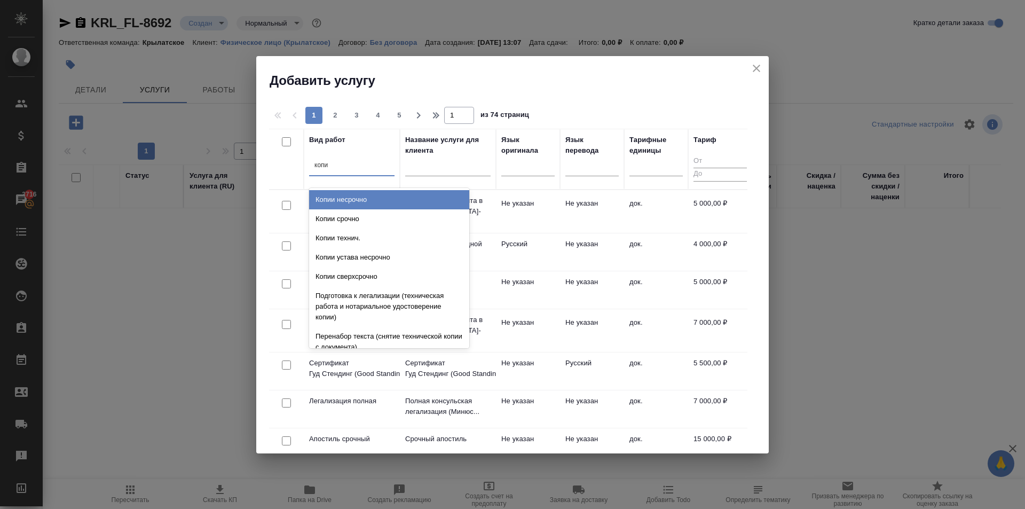
type input "копии"
drag, startPoint x: 359, startPoint y: 203, endPoint x: 610, endPoint y: 193, distance: 251.2
click at [362, 201] on div "Копии несрочно" at bounding box center [389, 199] width 160 height 19
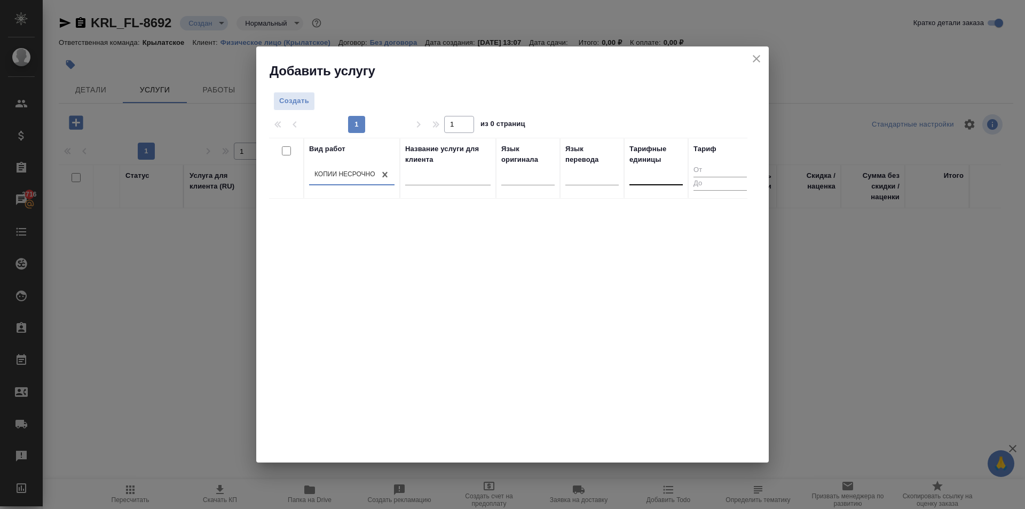
click at [661, 172] on div at bounding box center [656, 174] width 53 height 15
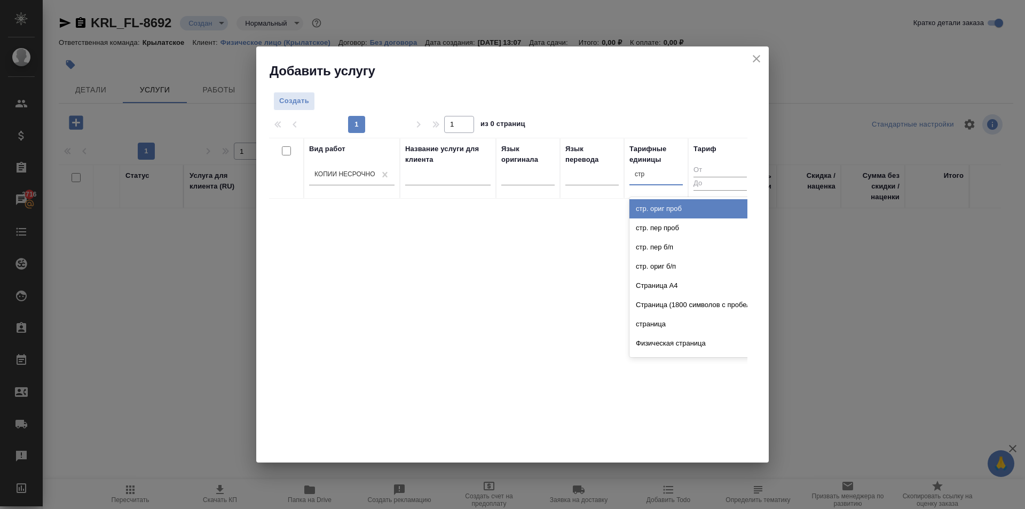
type input "стра"
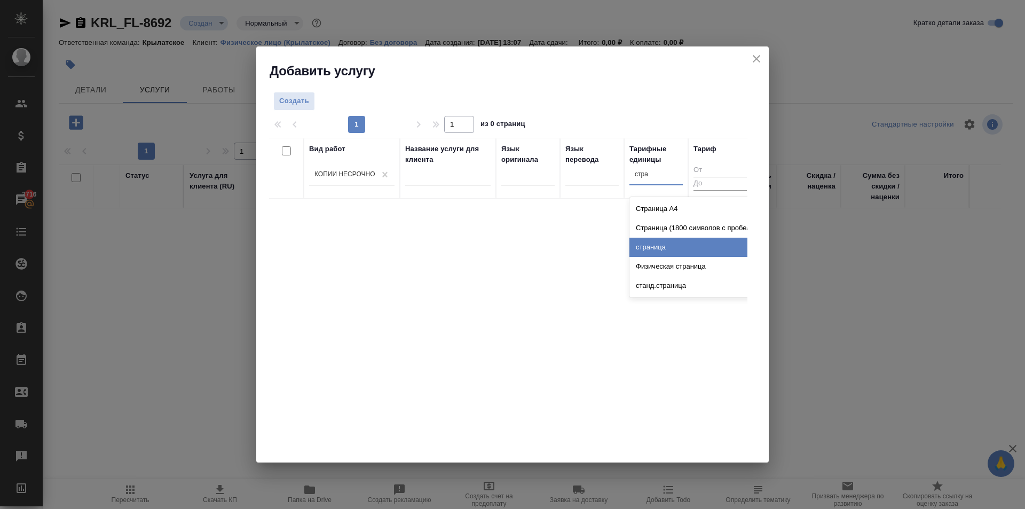
drag, startPoint x: 683, startPoint y: 241, endPoint x: 391, endPoint y: 157, distance: 303.9
click at [681, 240] on div "страница" at bounding box center [710, 247] width 160 height 19
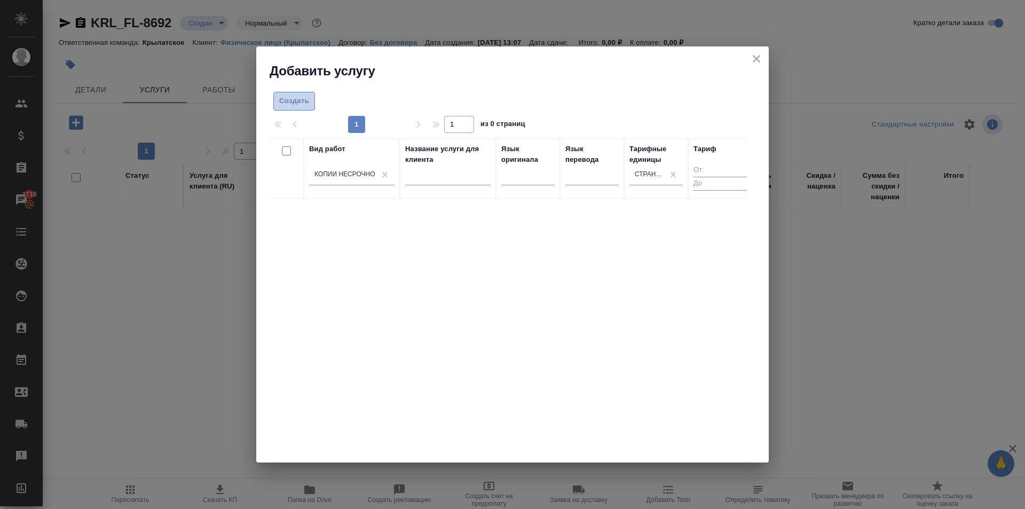
click at [305, 104] on span "Создать" at bounding box center [294, 101] width 30 height 12
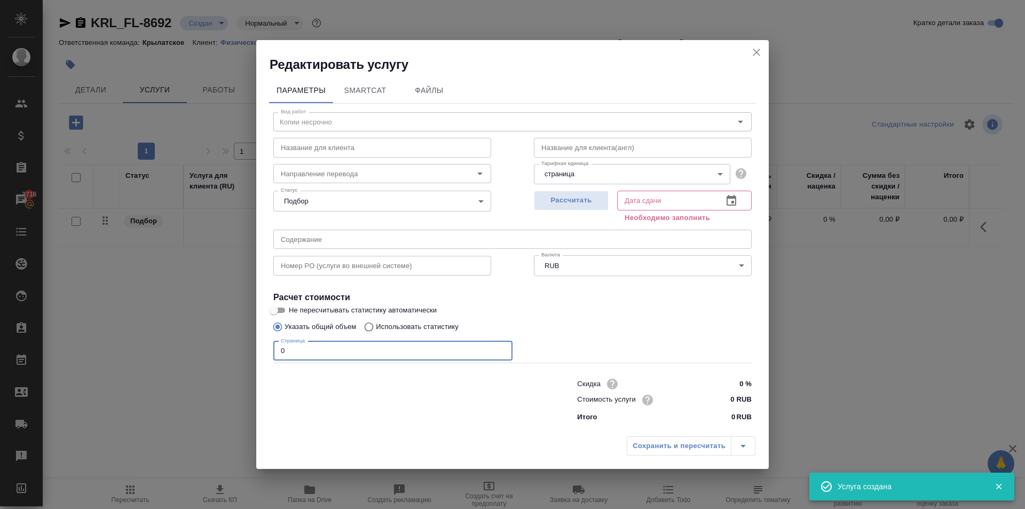
drag, startPoint x: 294, startPoint y: 353, endPoint x: 248, endPoint y: 350, distance: 46.6
click at [240, 348] on div "Редактировать услугу Параметры SmartCat Файлы Вид работ Копии несрочно Вид рабо…" at bounding box center [512, 254] width 1025 height 509
type input "2"
click at [723, 398] on input "0 RUB" at bounding box center [731, 399] width 39 height 15
click at [745, 398] on input "1800 RUB" at bounding box center [731, 399] width 39 height 15
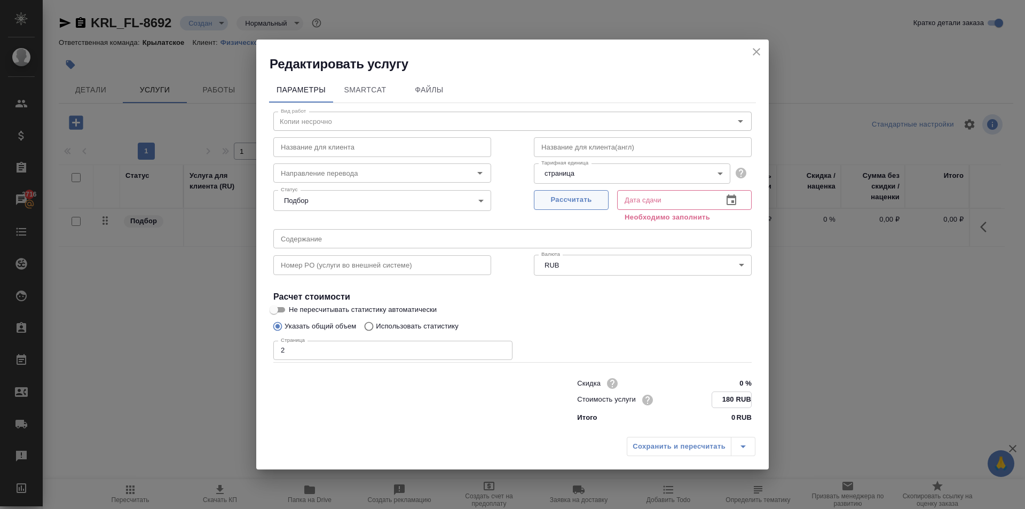
type input "180 RUB"
click at [569, 205] on span "Рассчитать" at bounding box center [571, 200] width 63 height 12
type input "[DATE] 13:16"
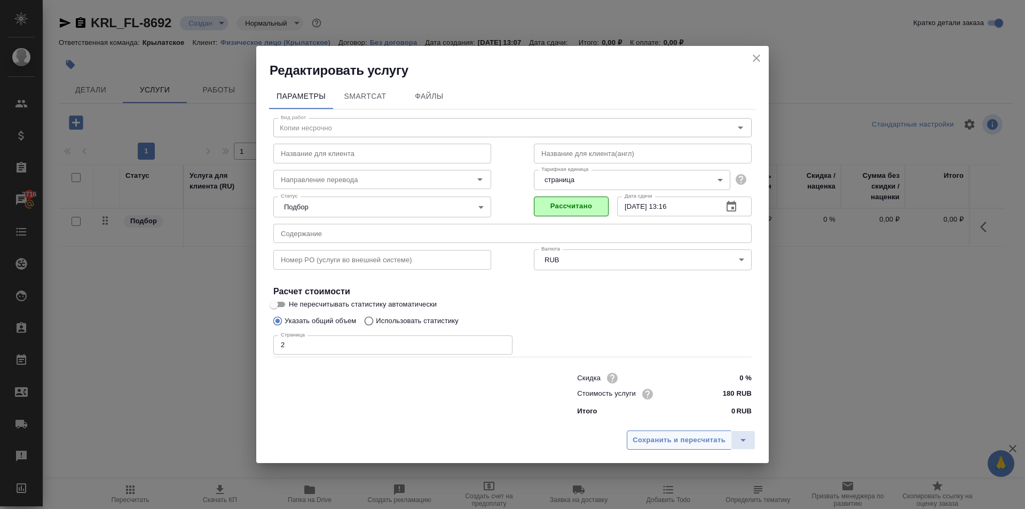
click at [687, 441] on span "Сохранить и пересчитать" at bounding box center [679, 440] width 93 height 12
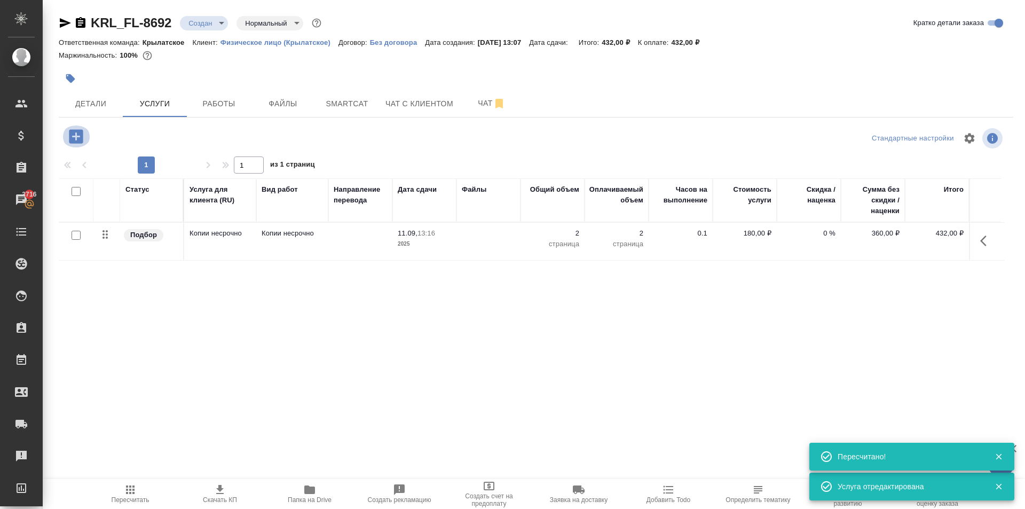
click at [66, 139] on button "button" at bounding box center [75, 136] width 29 height 22
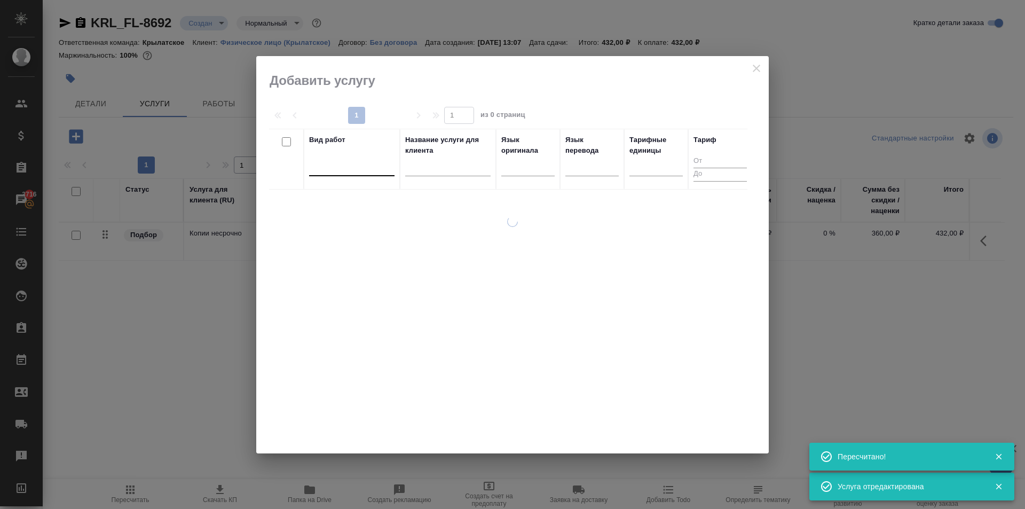
click at [338, 170] on div at bounding box center [351, 165] width 85 height 15
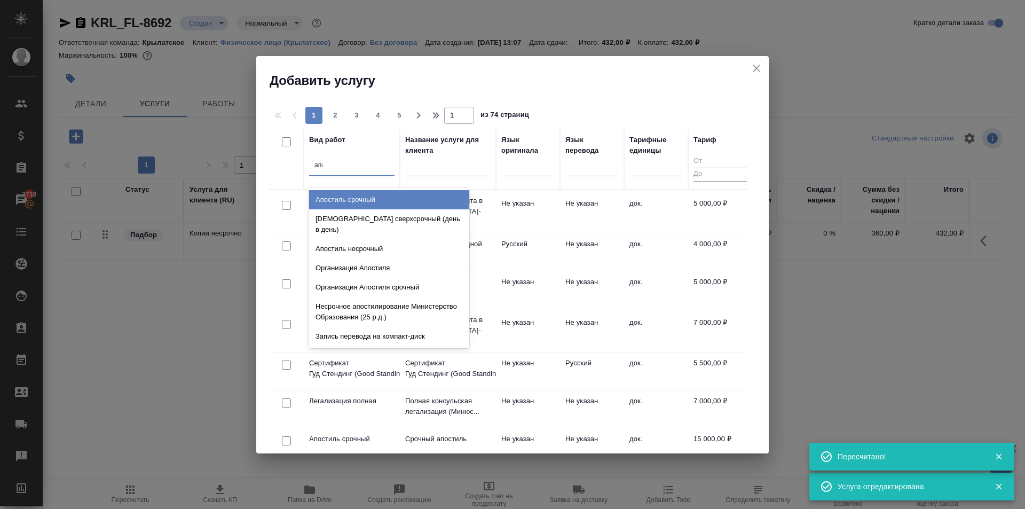
type input "[DEMOGRAPHIC_DATA]"
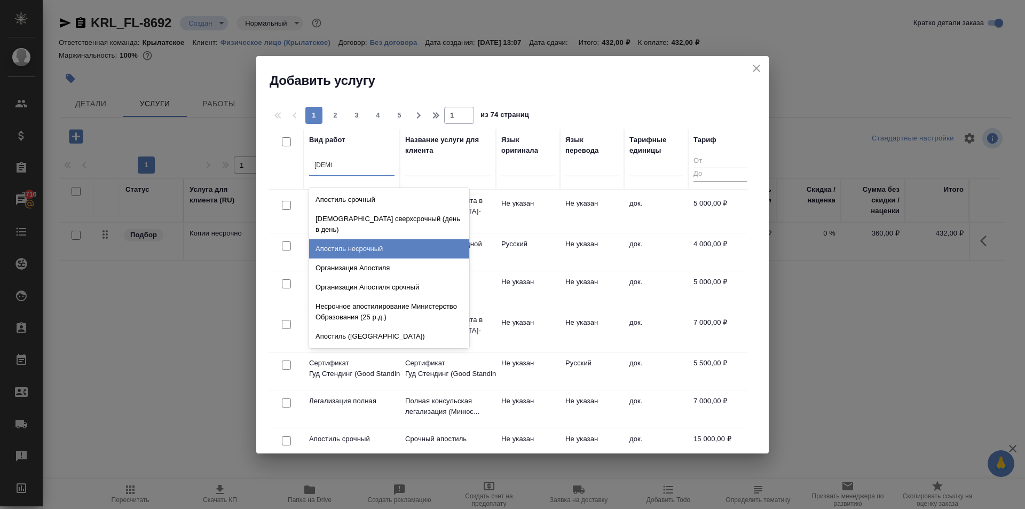
click at [375, 239] on div "Апостиль несрочный" at bounding box center [389, 248] width 160 height 19
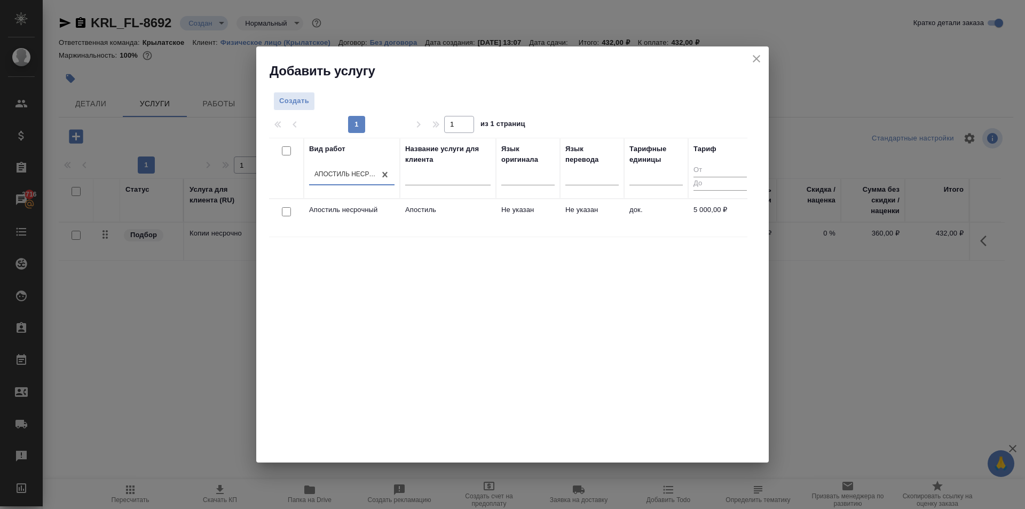
click at [612, 207] on td "Не указан" at bounding box center [592, 217] width 64 height 37
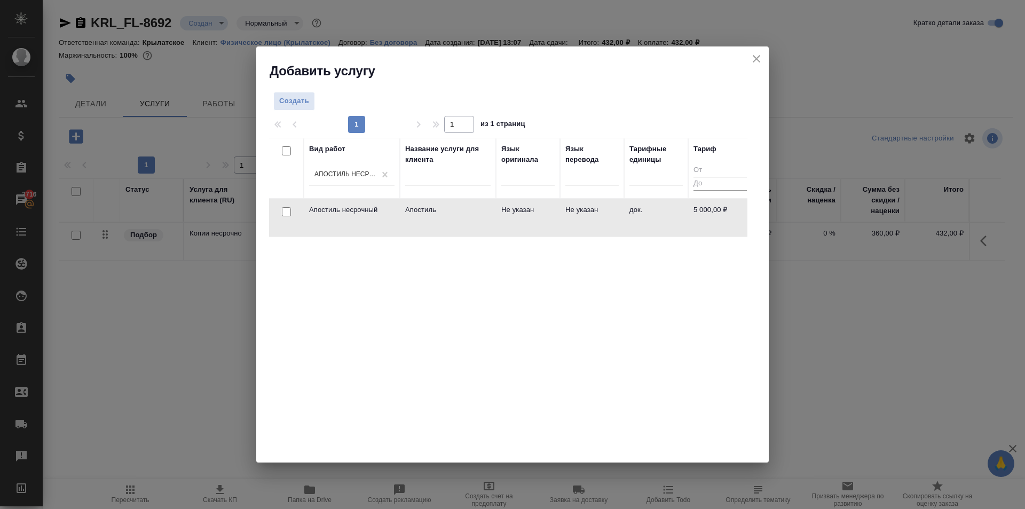
click at [612, 207] on td "Не указан" at bounding box center [592, 217] width 64 height 37
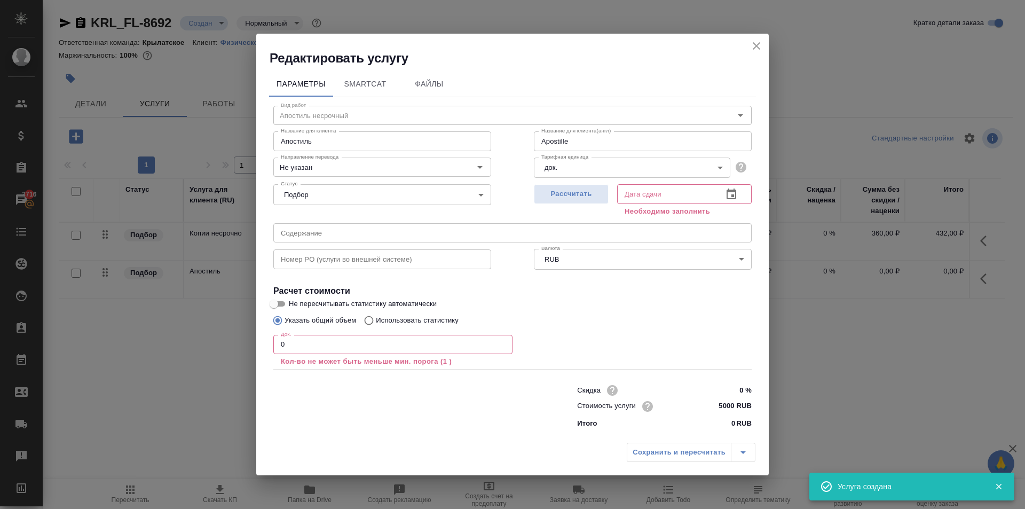
click at [728, 412] on input "5000 RUB" at bounding box center [732, 405] width 40 height 15
click at [728, 412] on input "5000 RUB" at bounding box center [731, 405] width 39 height 15
type input "Apostille"
type input "7 RUB"
type input "Apostille"
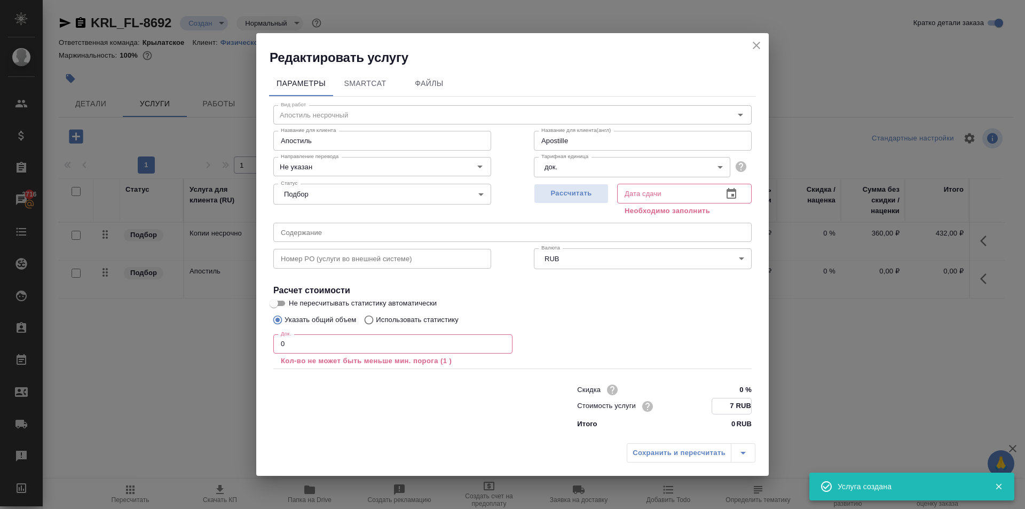
type input "76 RUB"
type input "Apostille"
type input "7 RUB"
type input "Apostille"
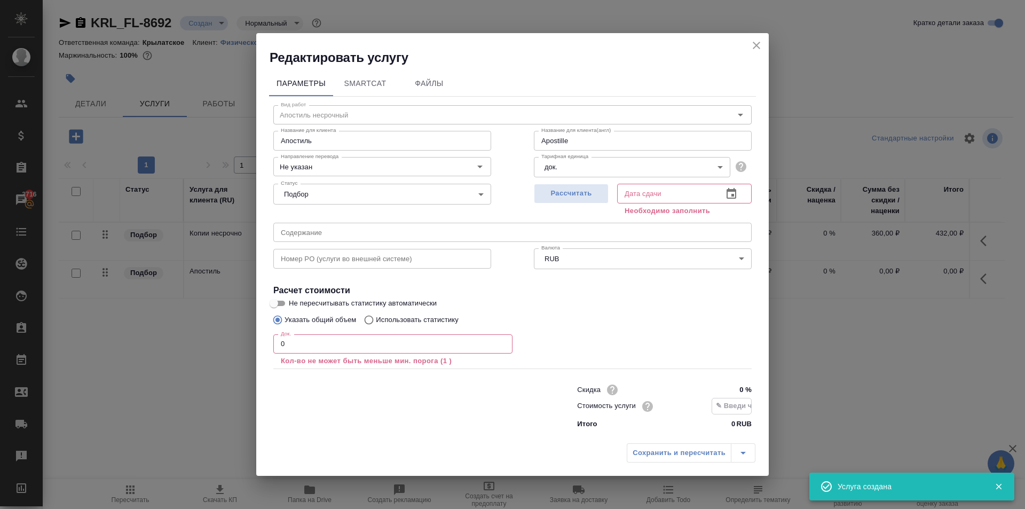
type input "4 RUB"
type input "Apostille"
type input "46 RUB"
type input "Apostille"
type input "467 RUB"
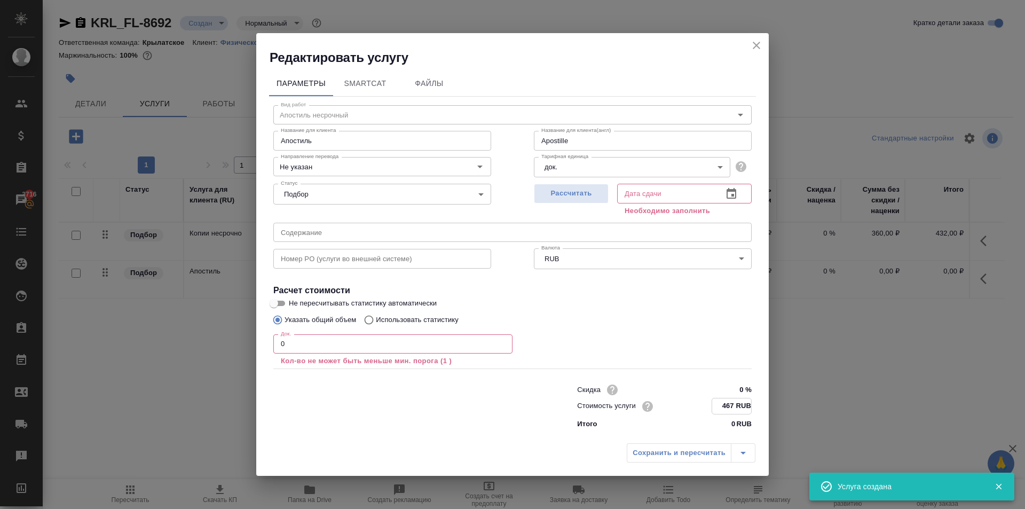
type input "Apostille"
type input "4670 RUB"
type input "Apostille"
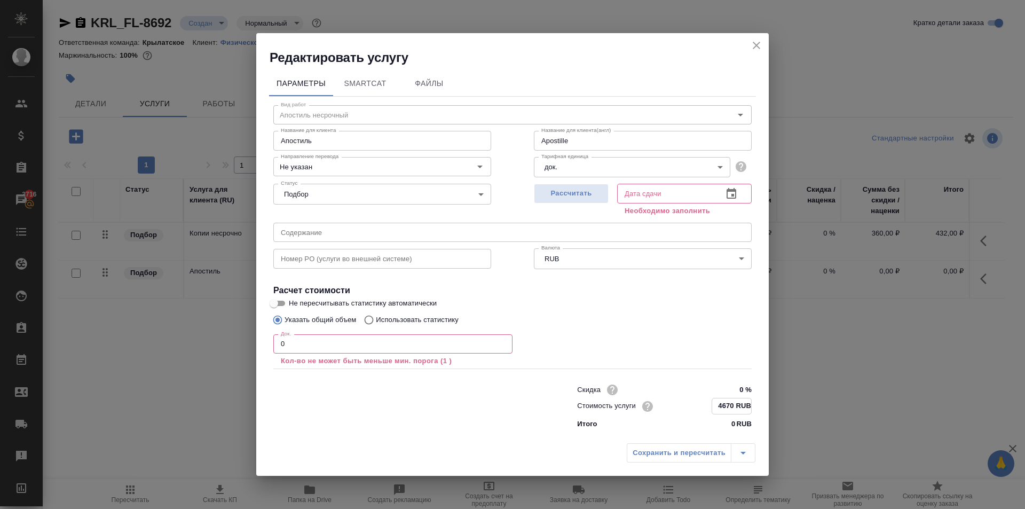
type input "4670 RUB"
drag, startPoint x: 382, startPoint y: 347, endPoint x: 140, endPoint y: 336, distance: 241.6
click at [140, 336] on div "Редактировать услугу Параметры SmartCat Файлы Вид работ Апостиль несрочный Вид …" at bounding box center [512, 254] width 1025 height 509
type input "Apostille"
type input "1"
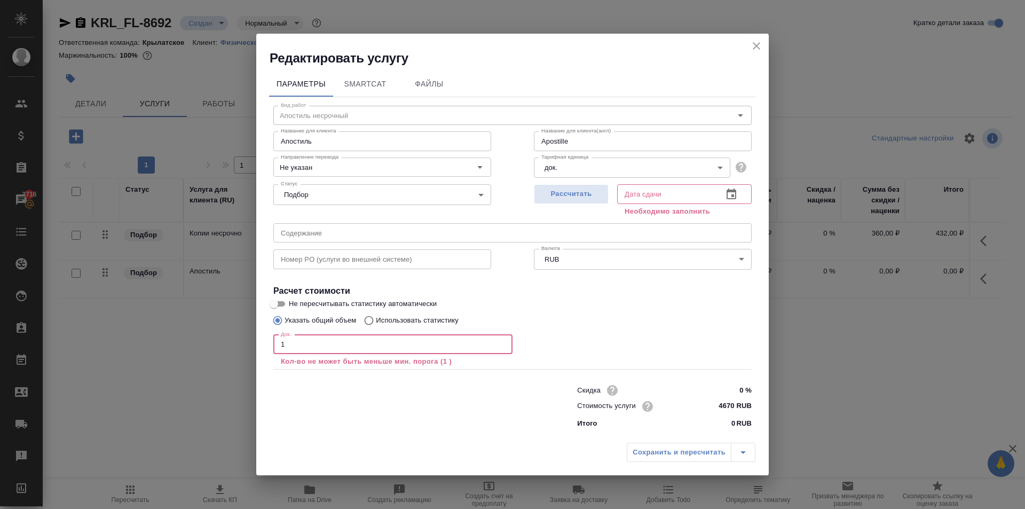
type input "Apostille"
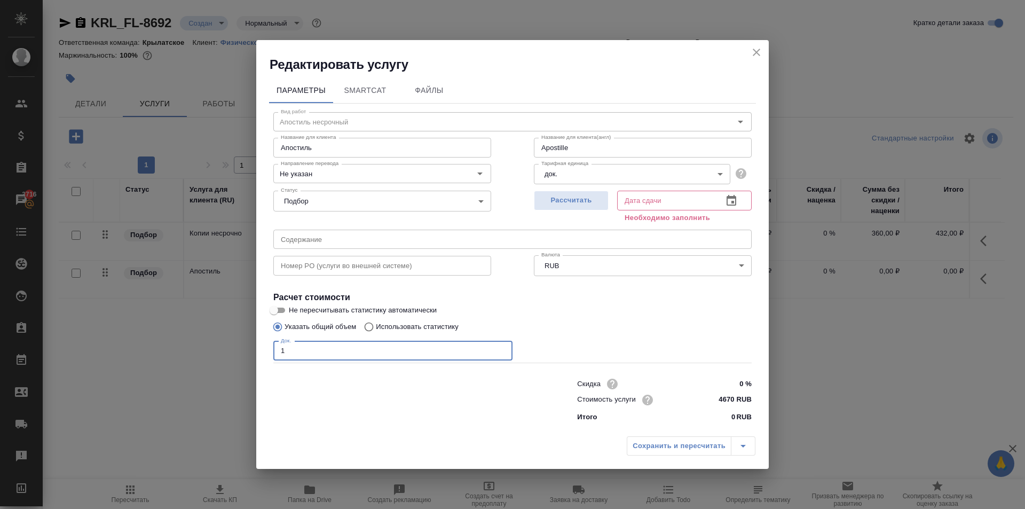
type input "1"
click at [583, 179] on body "🙏 .cls-1 fill:#fff; AWATERA [PERSON_NAME] Клиенты Спецификации Заказы 3716 Чаты…" at bounding box center [512, 254] width 1025 height 509
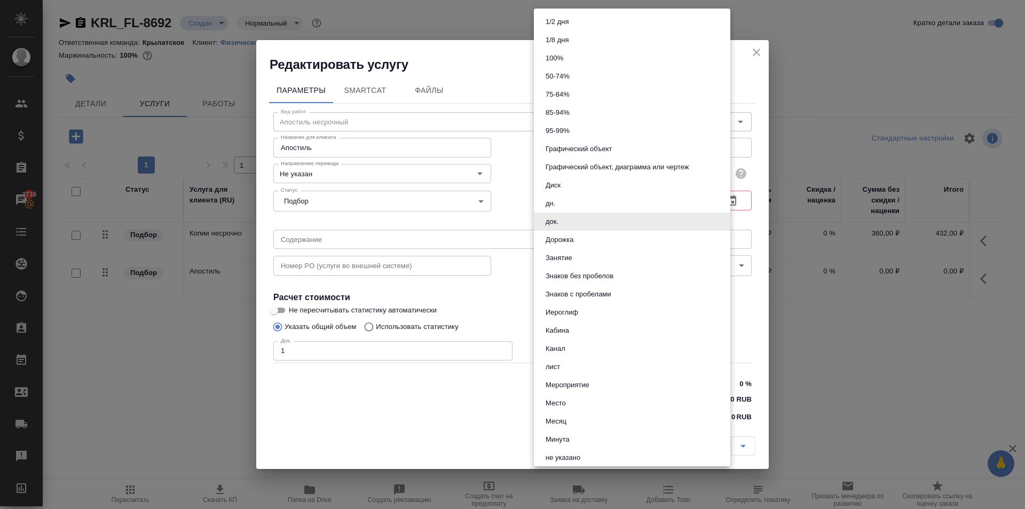
click at [505, 191] on div at bounding box center [512, 254] width 1025 height 509
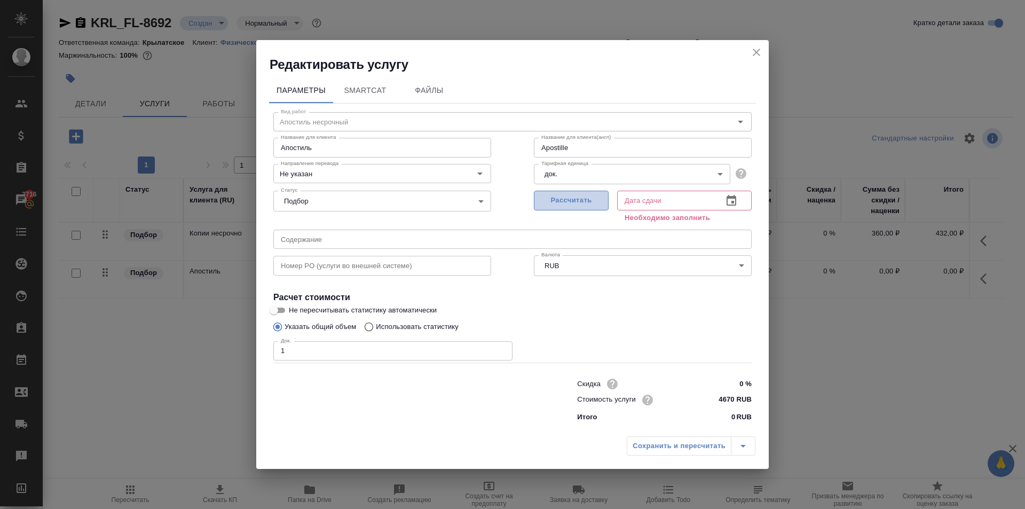
click at [563, 198] on span "Рассчитать" at bounding box center [571, 200] width 63 height 12
type input "Apostille"
type input "[DATE] 10:10"
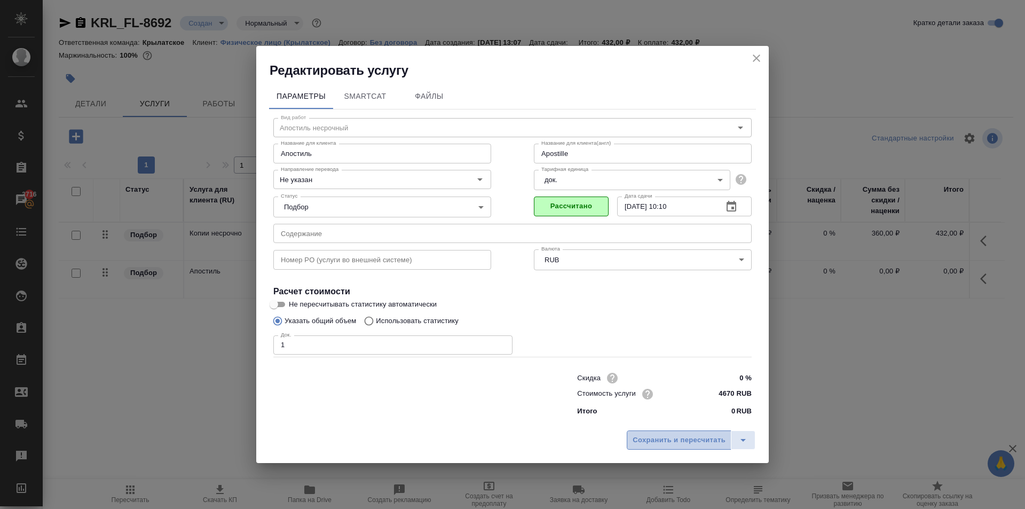
click at [660, 446] on span "Сохранить и пересчитать" at bounding box center [679, 440] width 93 height 12
type input "Apostille"
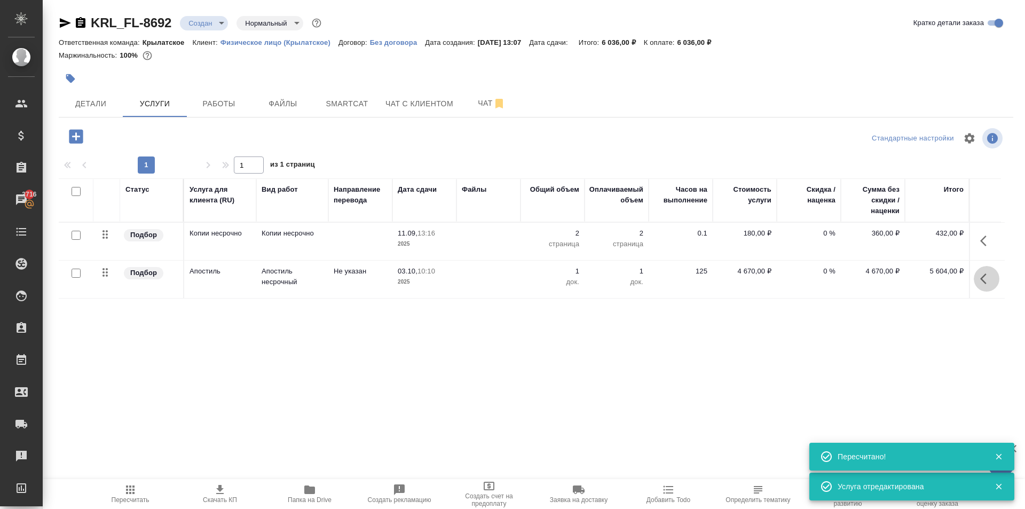
click at [981, 276] on icon "button" at bounding box center [986, 278] width 13 height 13
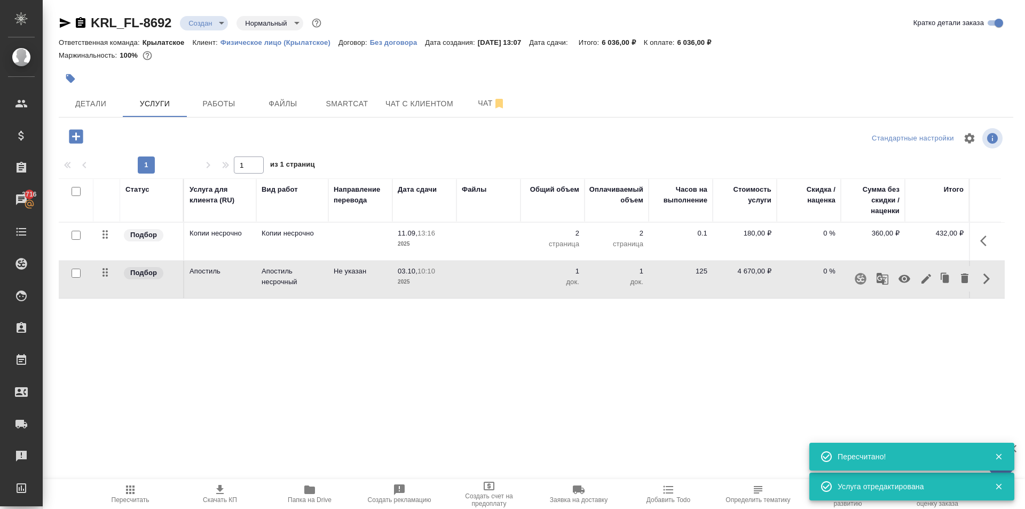
click at [931, 285] on icon "button" at bounding box center [926, 278] width 13 height 13
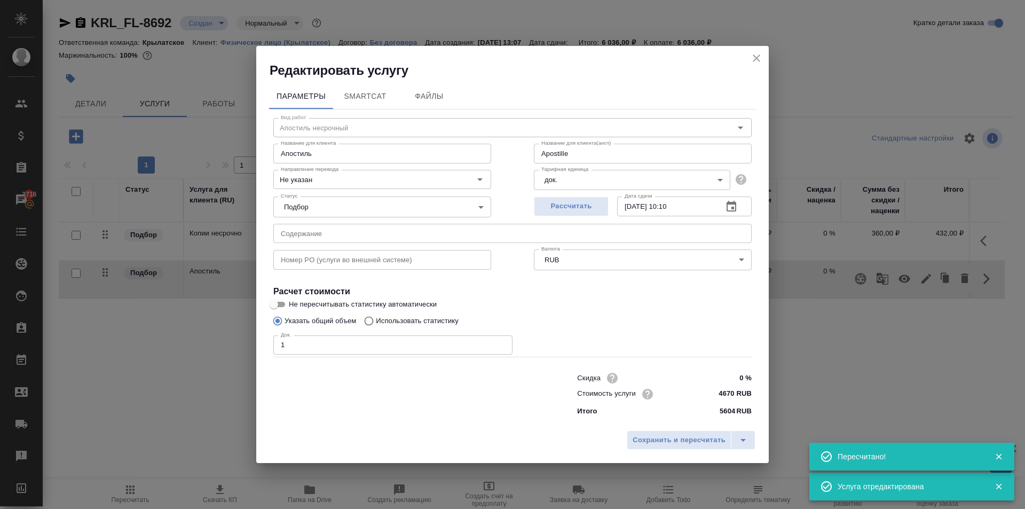
type input "Apostille"
click at [734, 395] on input "4670 RUB" at bounding box center [732, 393] width 40 height 15
click at [734, 395] on input "4670 RUB" at bounding box center [731, 393] width 39 height 15
type input "4670 RUB"
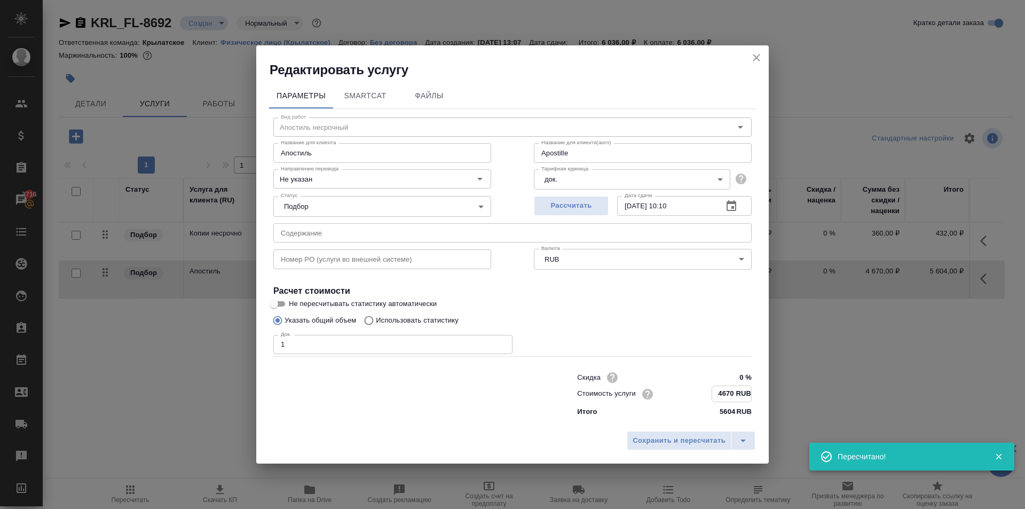
type input "Apostille"
type input "467 RUB"
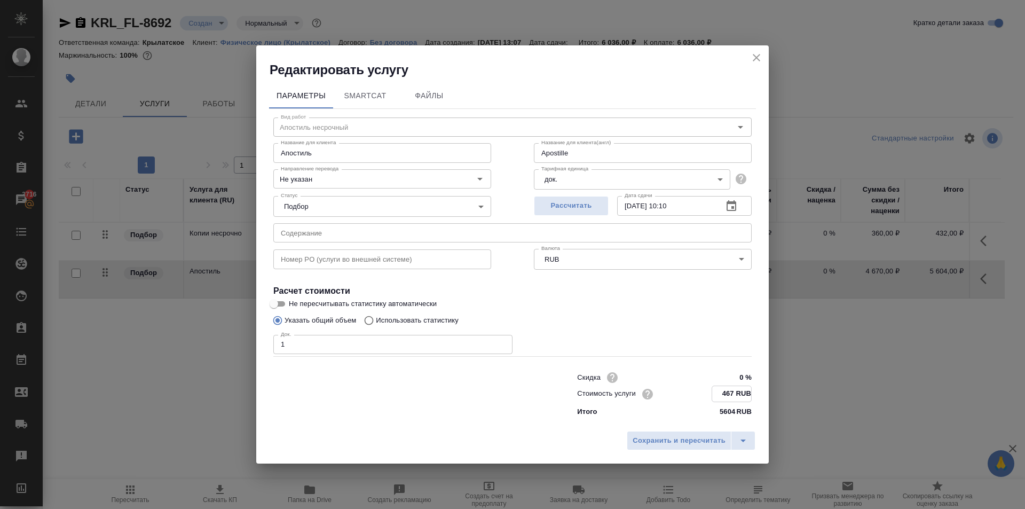
type input "Apostille"
type input "46 RUB"
type input "Apostille"
type input "466 RUB"
type input "Apostille"
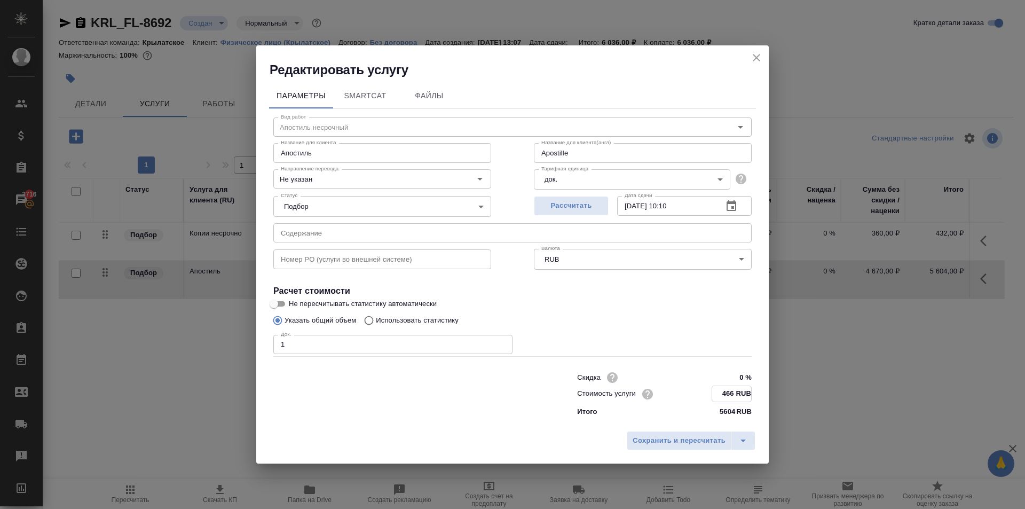
type input "4668 RUB"
type input "Apostille"
type input "4668 RUB"
click at [672, 435] on span "Сохранить и пересчитать" at bounding box center [679, 440] width 93 height 12
type input "Apostille"
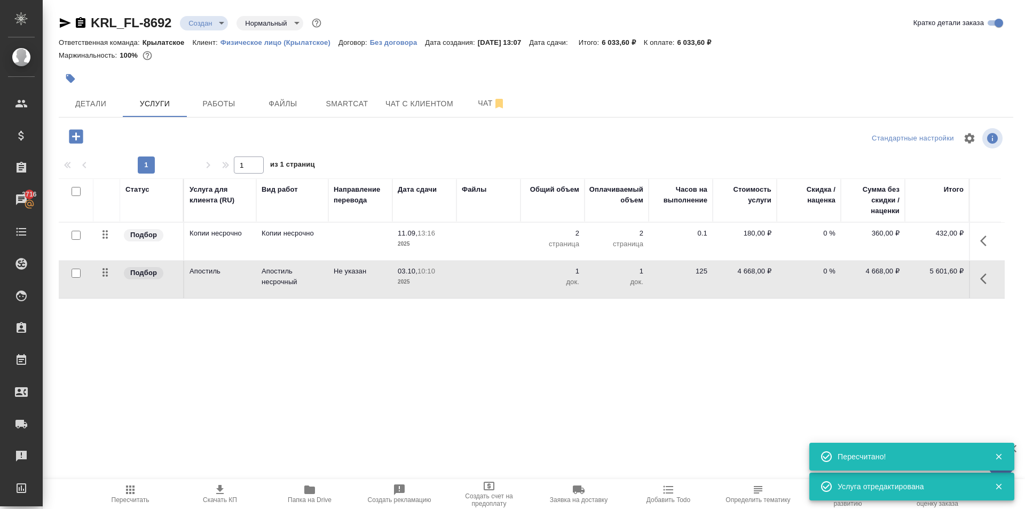
click at [989, 279] on button "button" at bounding box center [987, 279] width 26 height 26
click at [929, 277] on icon "button" at bounding box center [926, 278] width 13 height 13
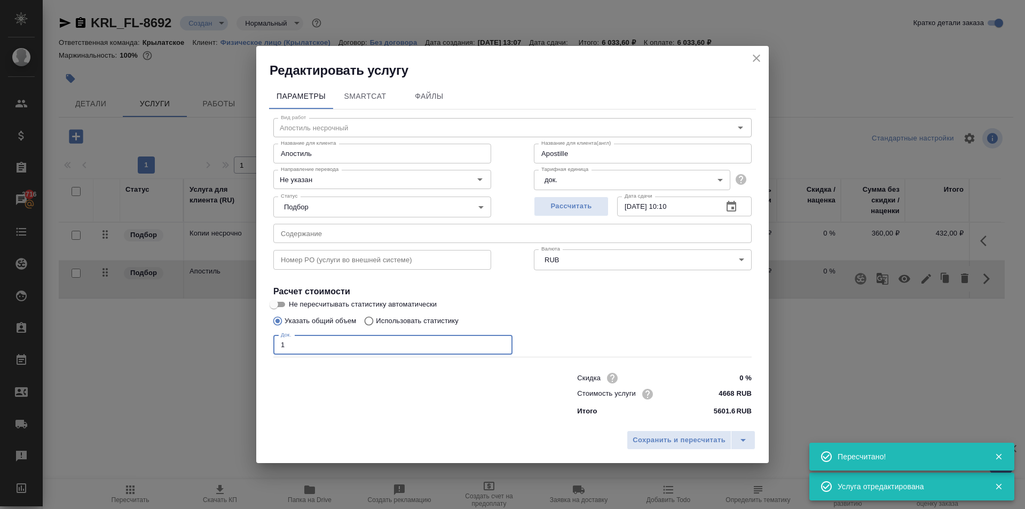
drag, startPoint x: 318, startPoint y: 340, endPoint x: 242, endPoint y: 338, distance: 75.8
click at [242, 338] on div "Редактировать услугу Параметры SmartCat Файлы Вид работ Апостиль несрочный Вид …" at bounding box center [512, 254] width 1025 height 509
type input "Apostille"
type input "2"
type input "Apostille"
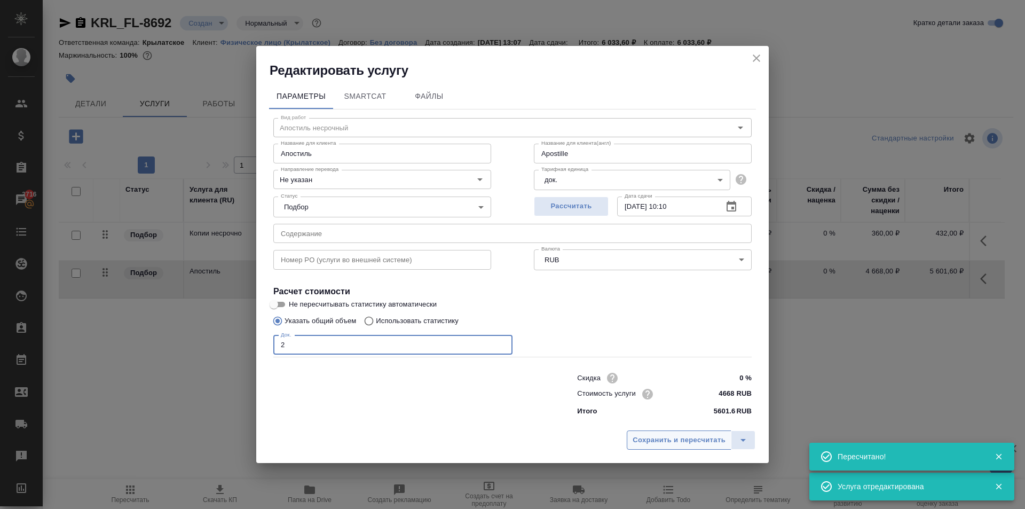
type input "2"
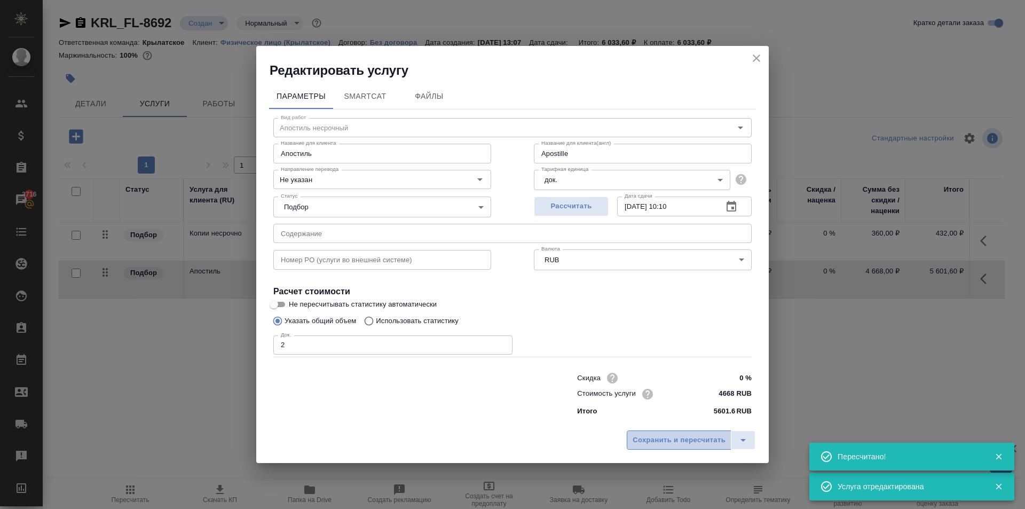
click at [634, 441] on span "Сохранить и пересчитать" at bounding box center [679, 440] width 93 height 12
type input "Apostille"
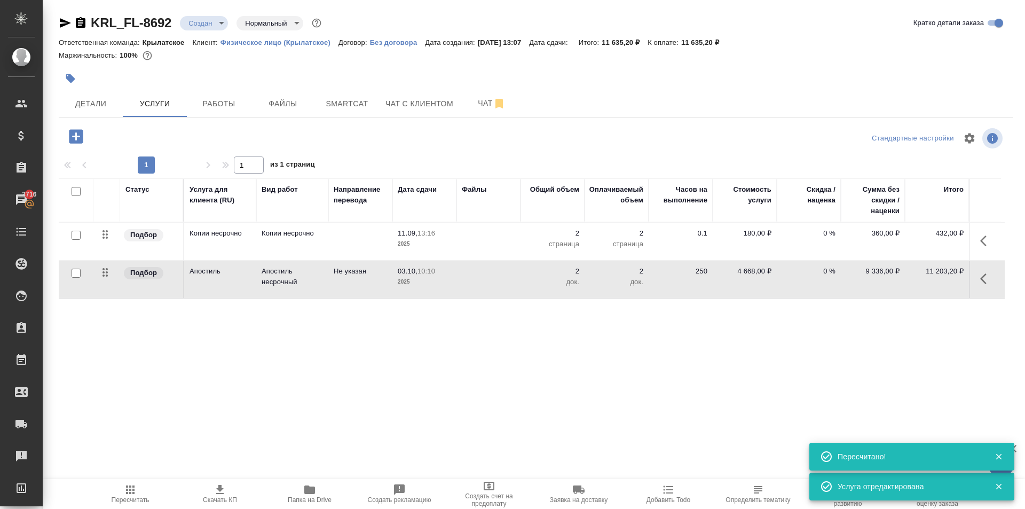
click at [125, 495] on icon "button" at bounding box center [130, 489] width 13 height 13
